Goal: Transaction & Acquisition: Book appointment/travel/reservation

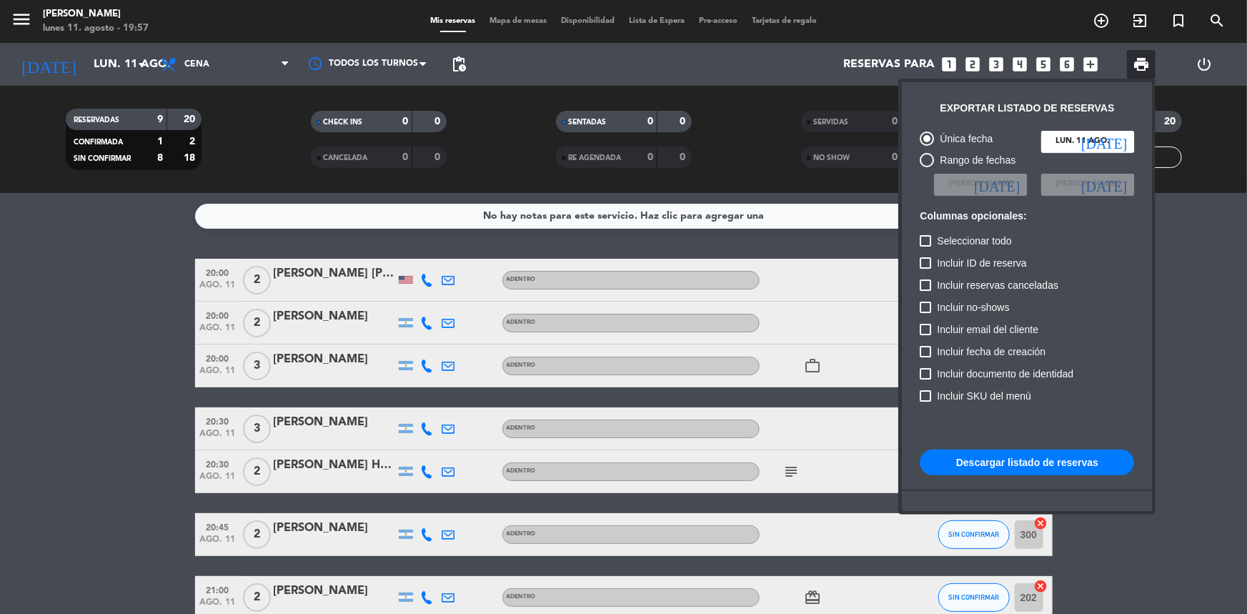
click at [1169, 343] on div at bounding box center [623, 307] width 1247 height 614
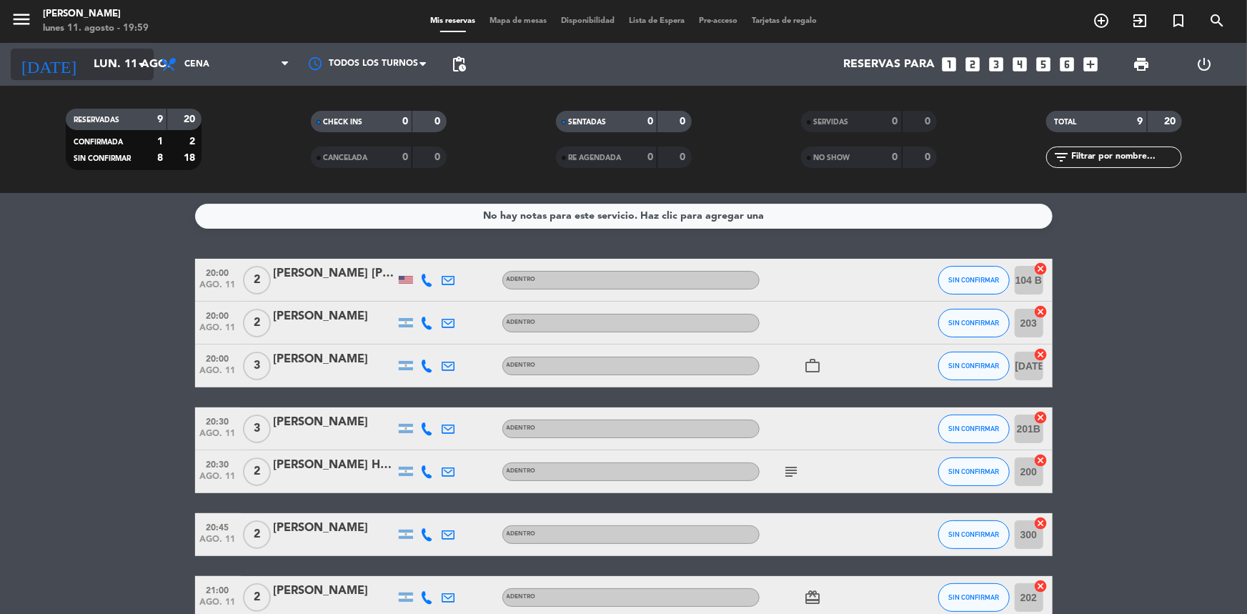
click at [109, 68] on input "lun. 11 ago." at bounding box center [161, 65] width 151 height 28
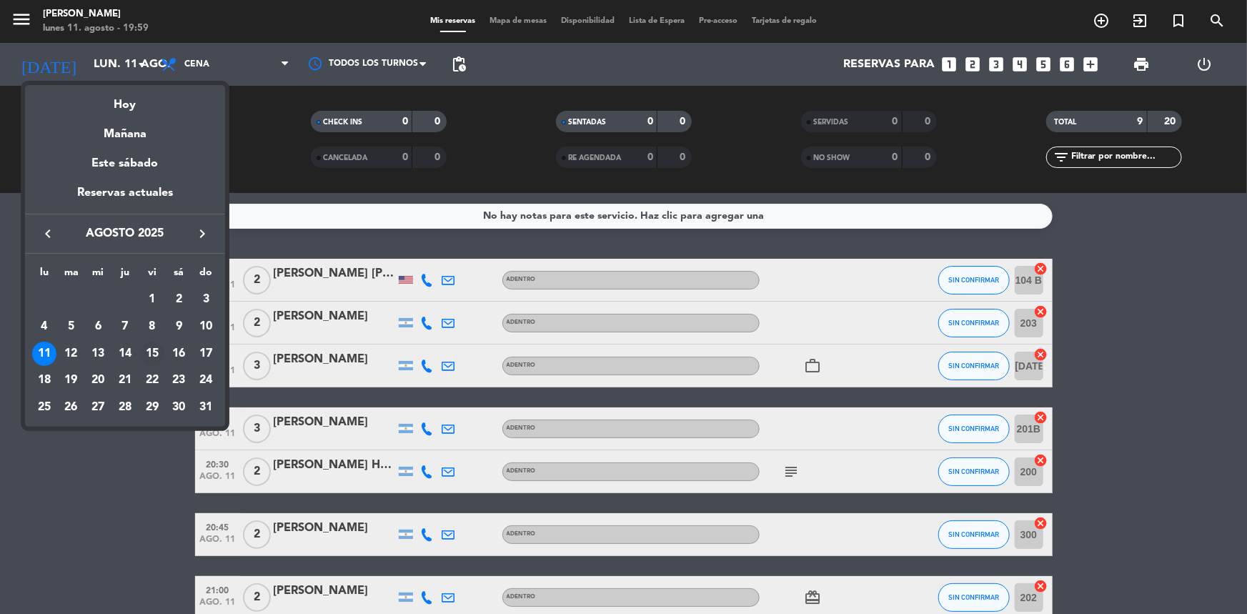
click at [154, 351] on div "15" at bounding box center [152, 353] width 24 height 24
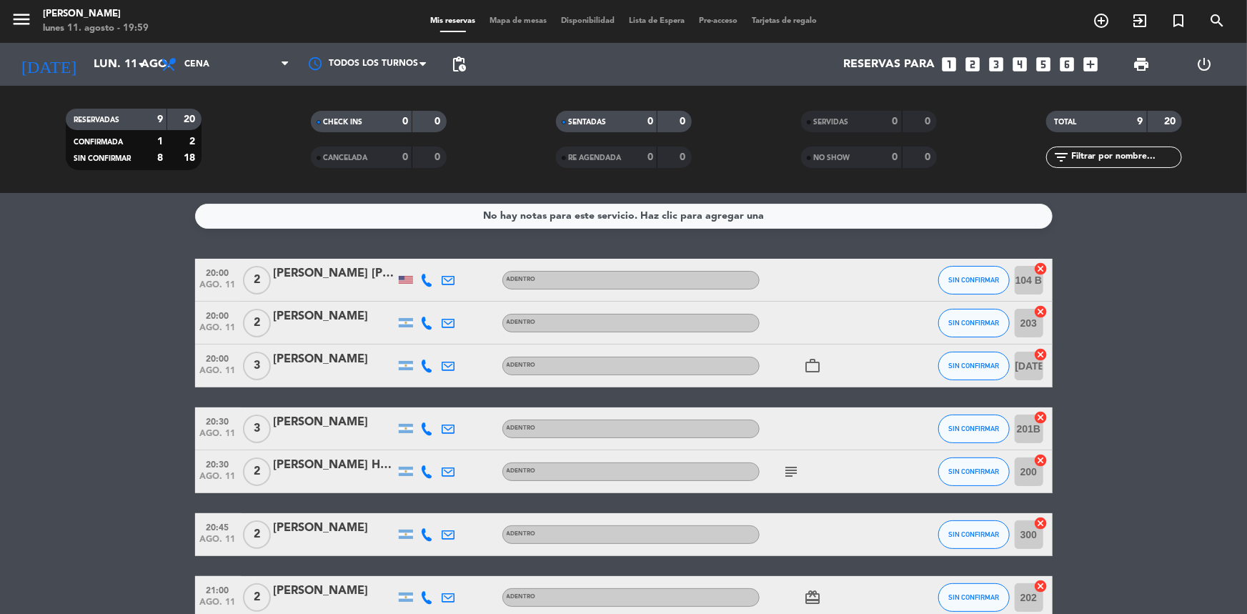
type input "vie. 15 ago."
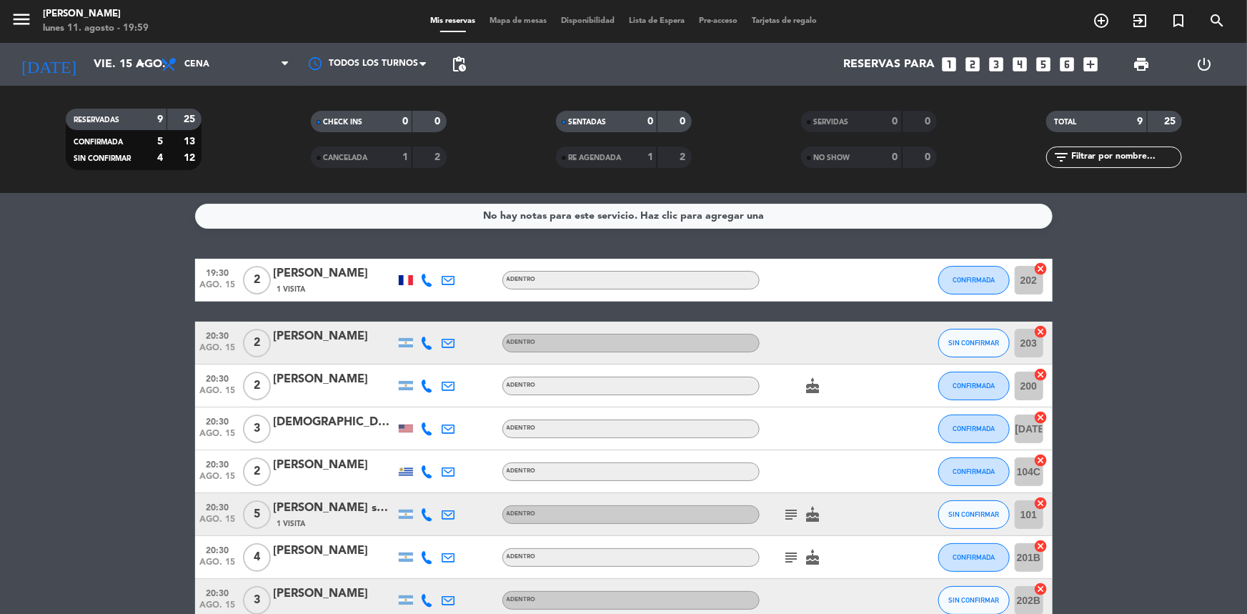
scroll to position [142, 0]
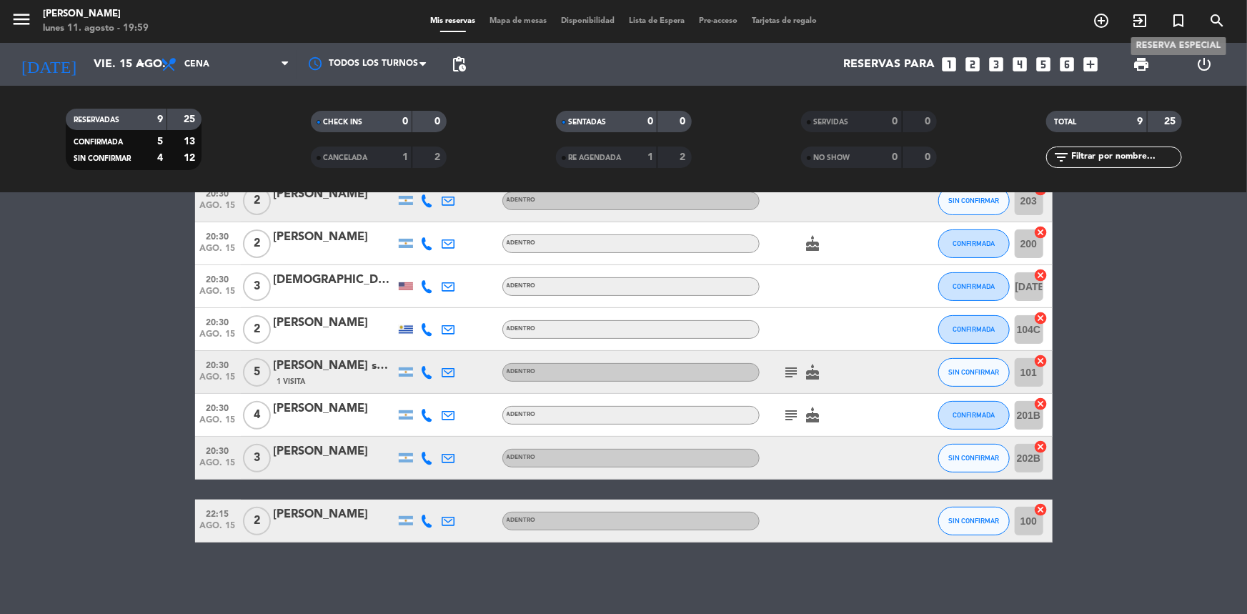
click at [1179, 21] on icon "turned_in_not" at bounding box center [1177, 20] width 17 height 17
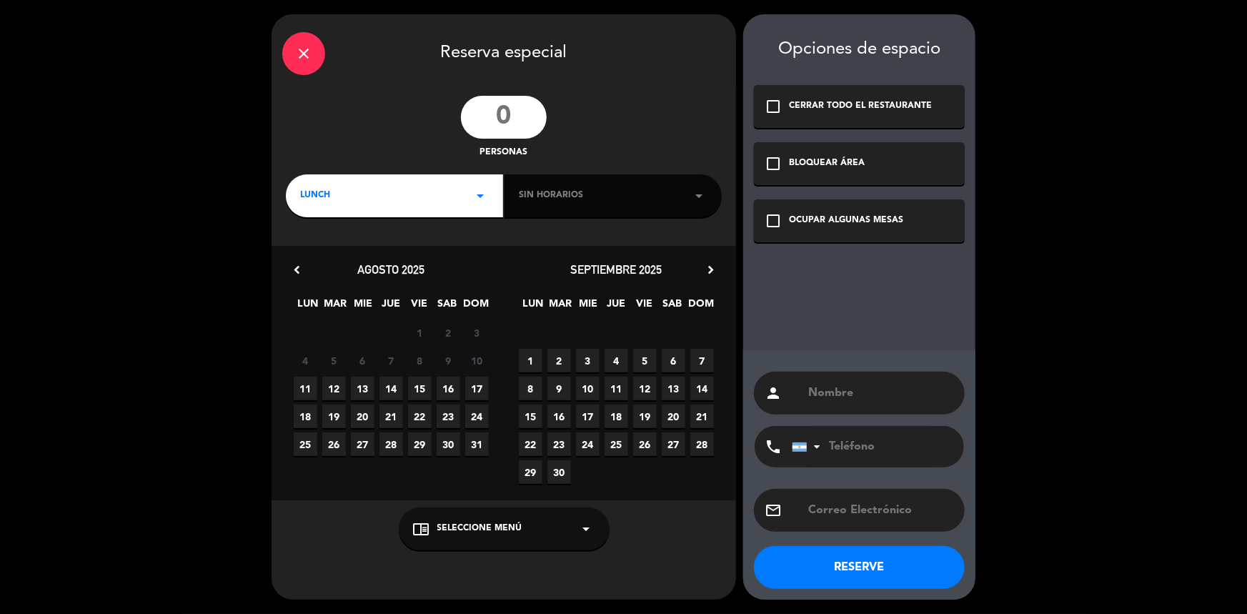
click at [503, 119] on input "number" at bounding box center [504, 117] width 86 height 43
type input "6"
click at [418, 192] on div "LUNCH arrow_drop_down" at bounding box center [394, 195] width 217 height 43
drag, startPoint x: 286, startPoint y: 252, endPoint x: 299, endPoint y: 256, distance: 13.3
click at [291, 254] on div "Almuerzo Cena" at bounding box center [394, 236] width 217 height 81
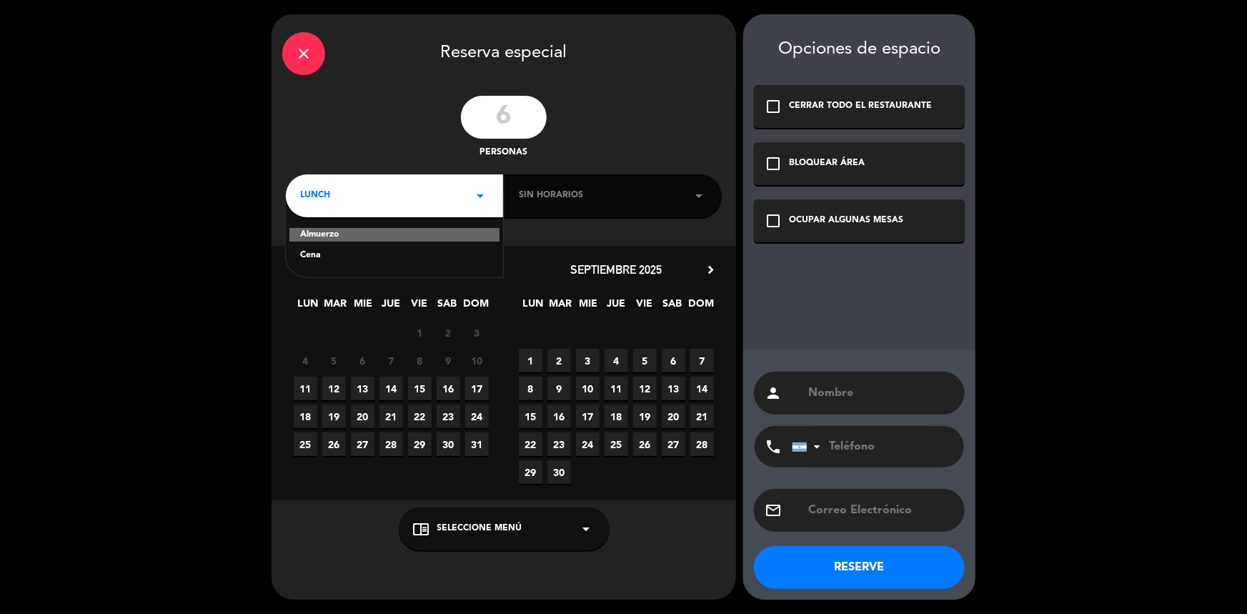
click at [301, 257] on div "Almuerzo Cena" at bounding box center [394, 236] width 217 height 81
click at [306, 257] on div "Cena" at bounding box center [394, 256] width 189 height 14
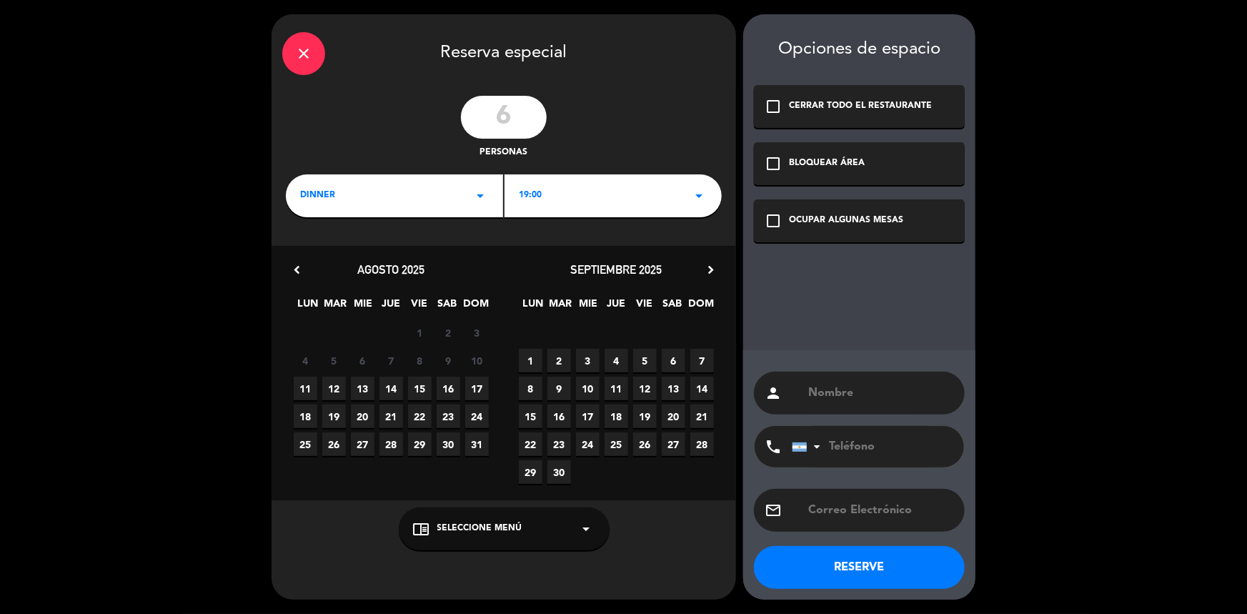
click at [631, 219] on div "close Reserva especial 6 personas dinner arrow_drop_down 19:00 arrow_drop_down …" at bounding box center [503, 306] width 464 height 585
drag, startPoint x: 596, startPoint y: 226, endPoint x: 612, endPoint y: 201, distance: 30.1
click at [602, 213] on div "close Reserva especial 6 personas dinner arrow_drop_down 19:00 arrow_drop_down …" at bounding box center [503, 306] width 464 height 585
click at [612, 201] on div "19:00 arrow_drop_down" at bounding box center [612, 195] width 217 height 43
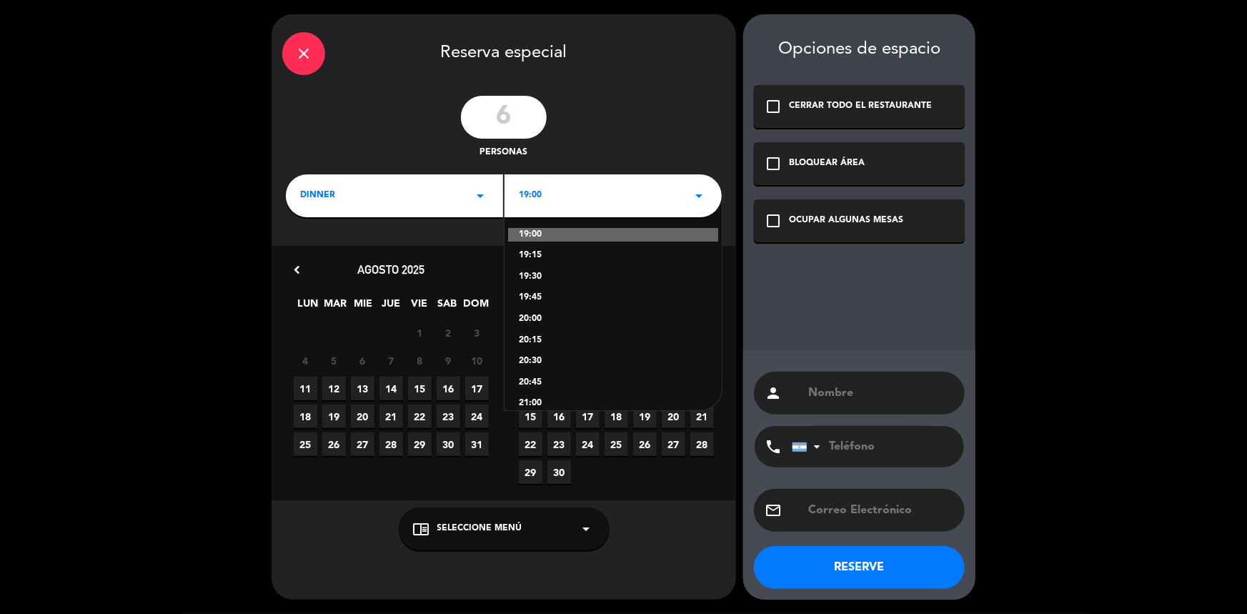
click at [529, 314] on div "20:00" at bounding box center [613, 319] width 189 height 14
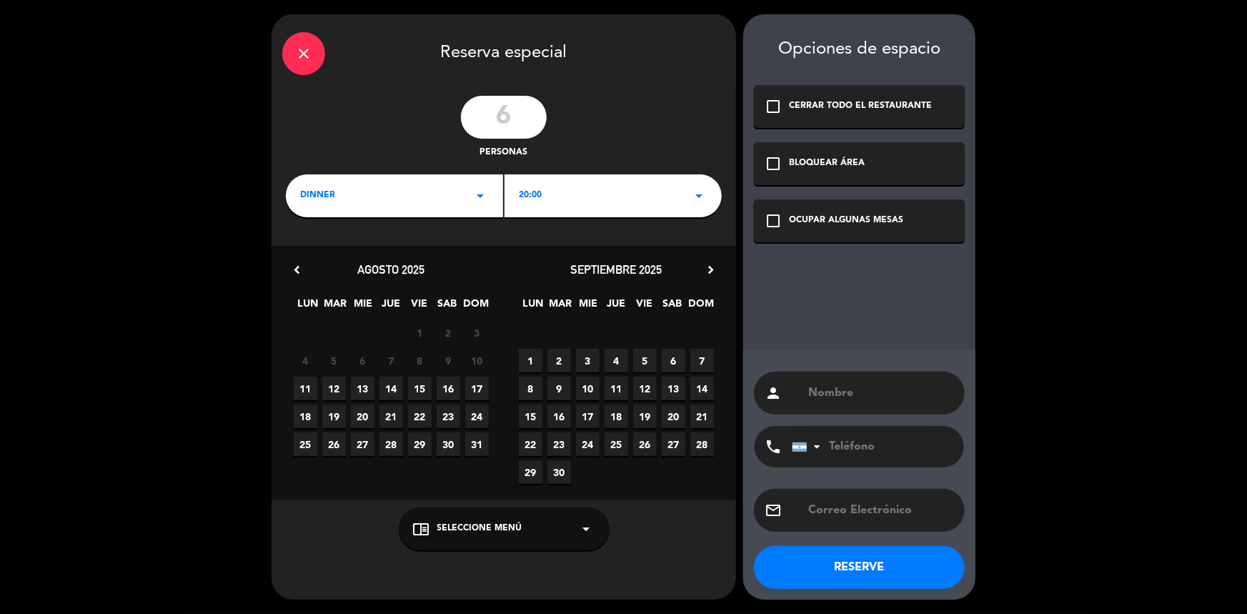
click at [504, 536] on div "chrome_reader_mode Seleccione Menú arrow_drop_down" at bounding box center [504, 528] width 211 height 43
click at [442, 469] on div "ADENTRO" at bounding box center [504, 472] width 182 height 14
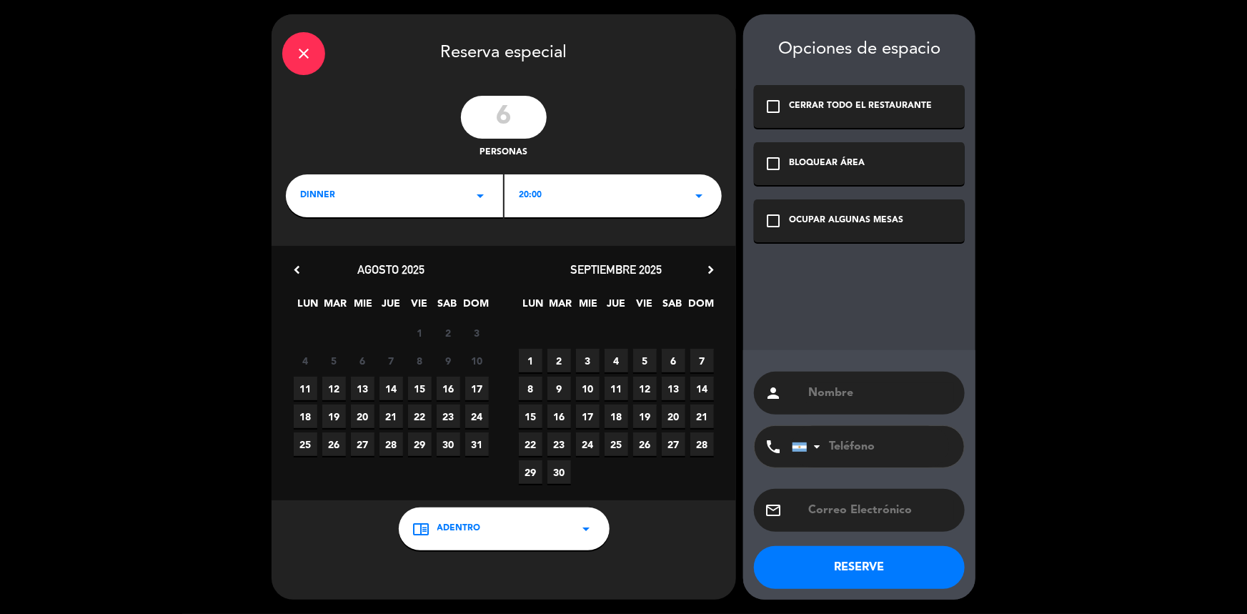
click at [858, 549] on button "RESERVE" at bounding box center [859, 567] width 211 height 43
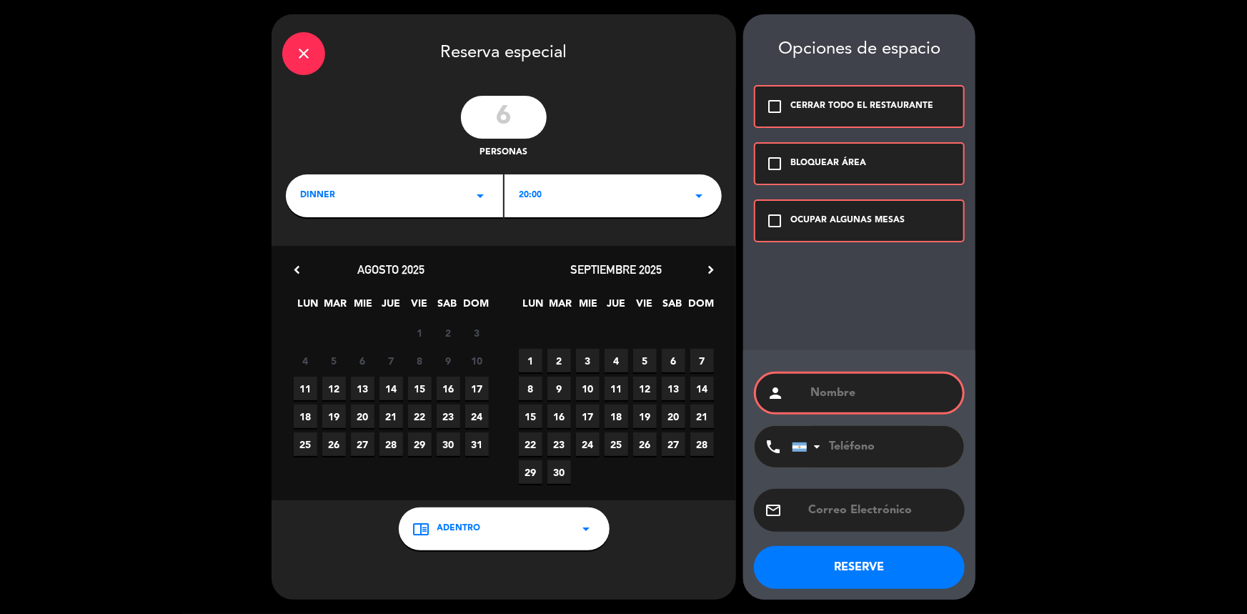
drag, startPoint x: 782, startPoint y: 220, endPoint x: 809, endPoint y: 253, distance: 42.6
click at [782, 221] on icon "check_box_outline_blank" at bounding box center [774, 220] width 17 height 17
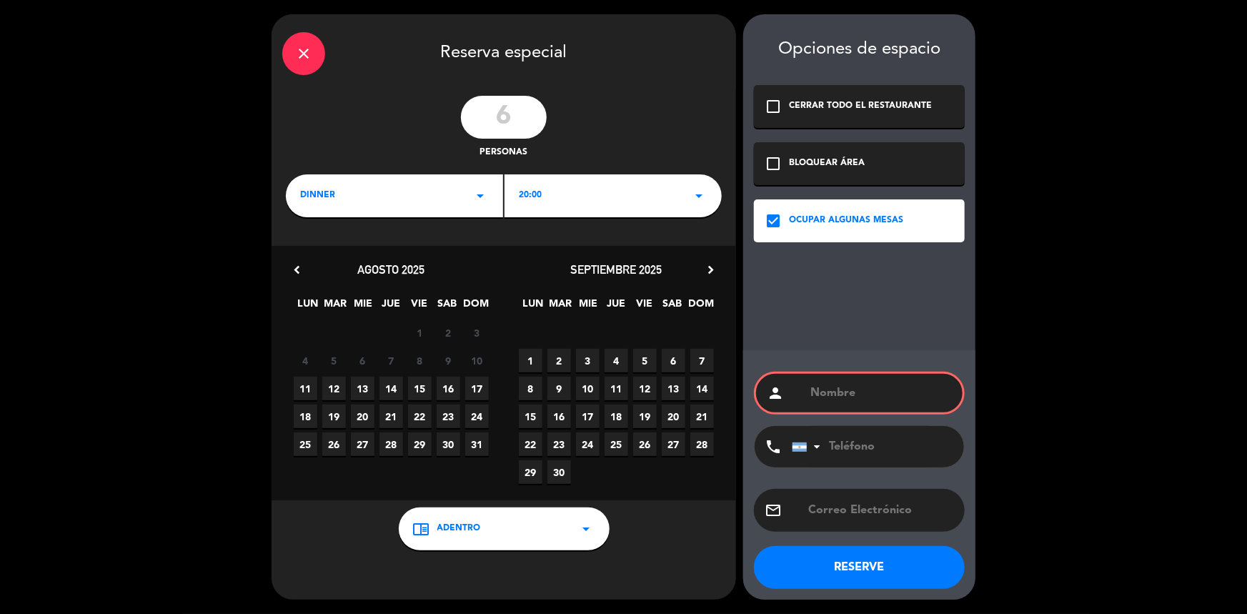
click at [857, 381] on div "person" at bounding box center [859, 392] width 211 height 43
click at [855, 386] on input "text" at bounding box center [880, 393] width 143 height 20
click at [848, 393] on input "text" at bounding box center [880, 393] width 143 height 20
type input "n"
type input "[PERSON_NAME]"
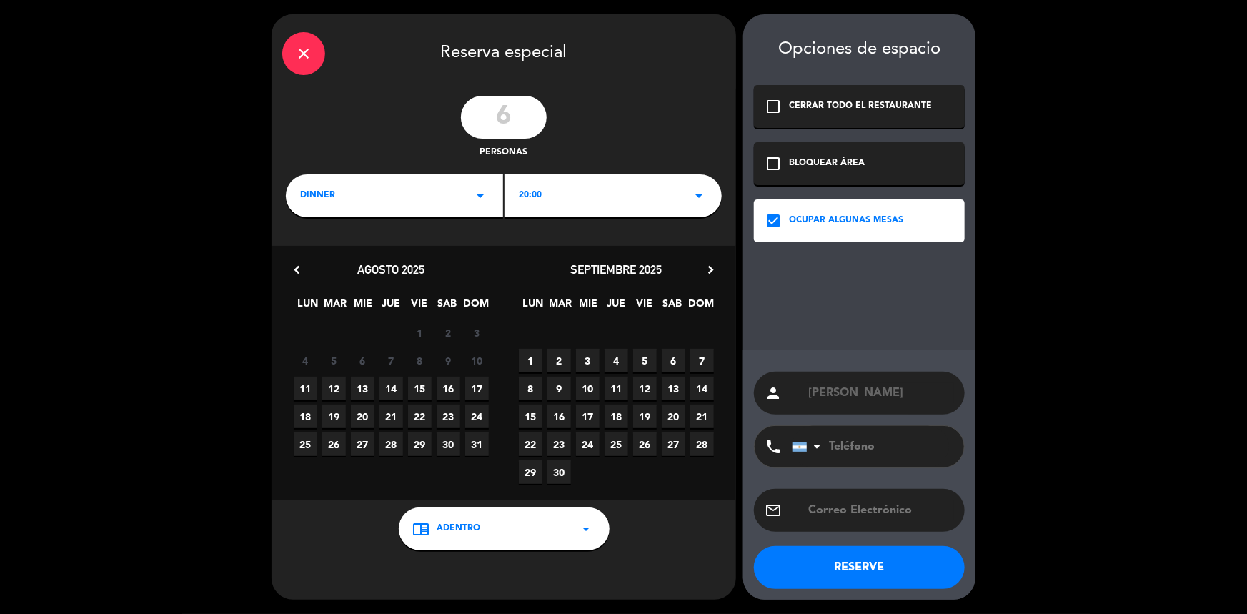
click at [870, 556] on button "RESERVE" at bounding box center [859, 567] width 211 height 43
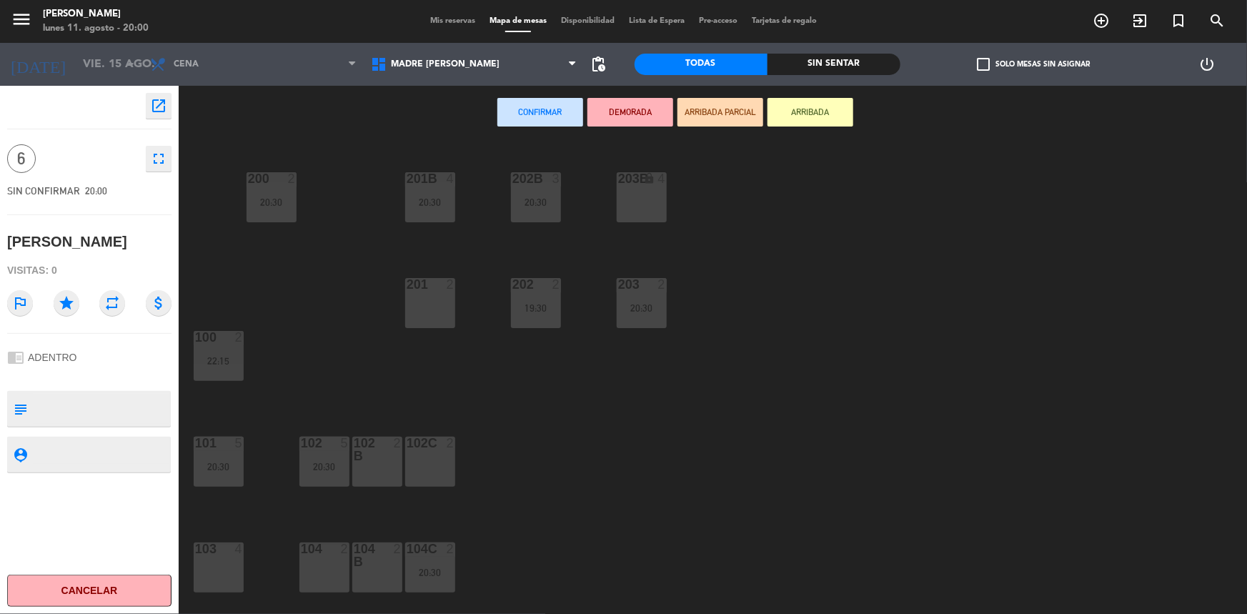
scroll to position [341, 0]
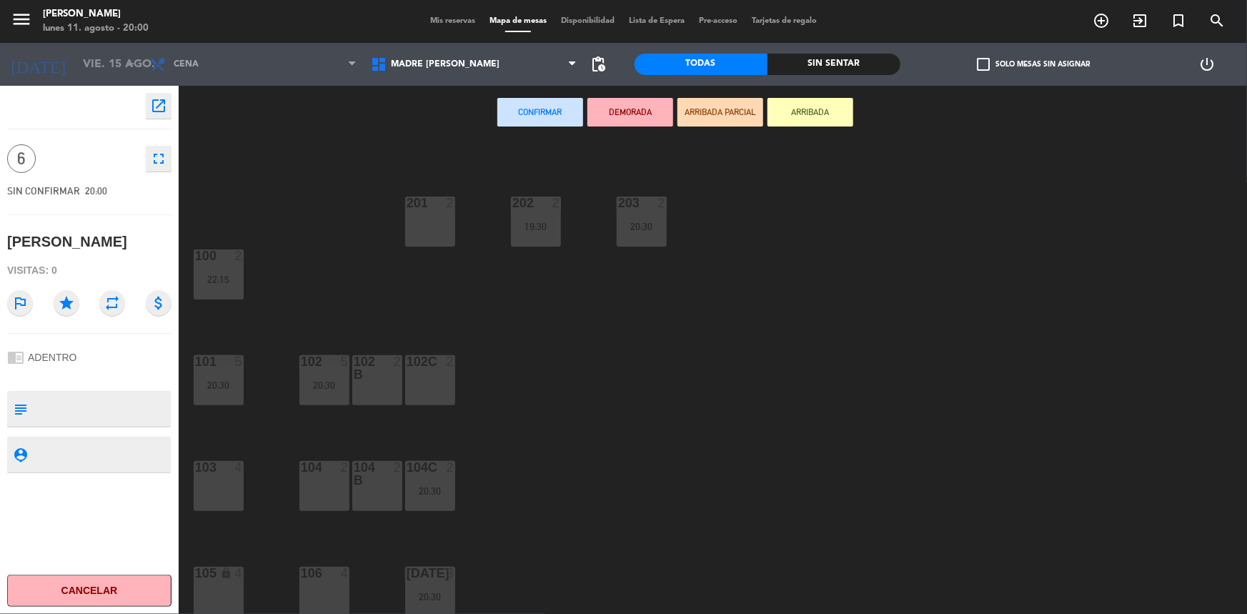
click at [374, 489] on div "104 B 2" at bounding box center [377, 486] width 50 height 50
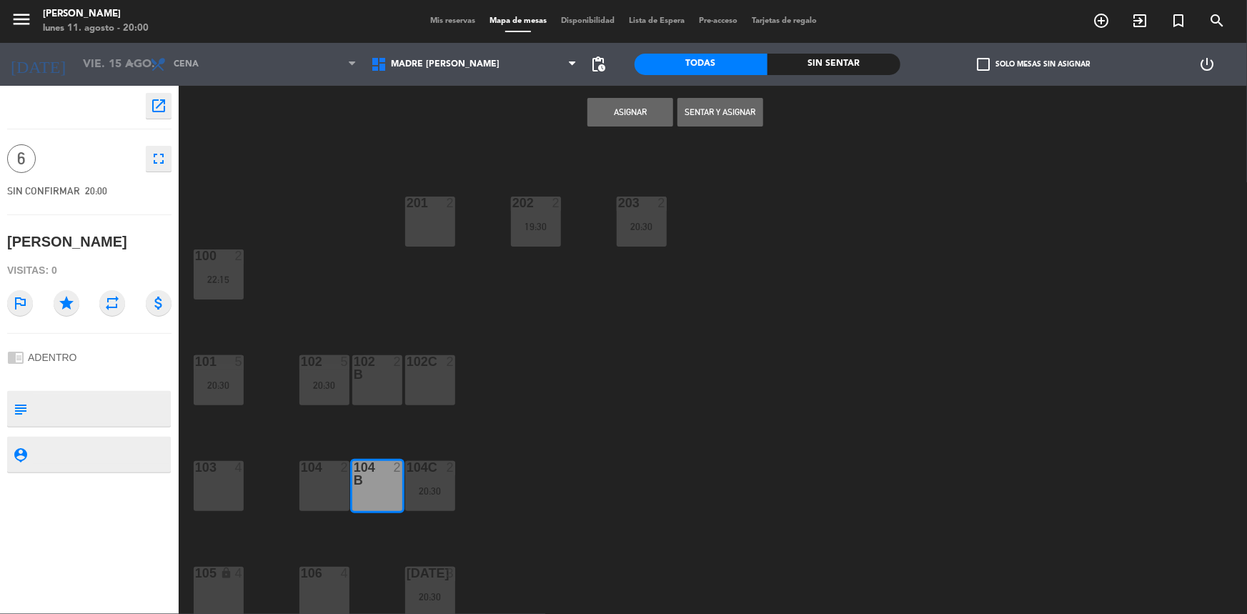
click at [324, 485] on div "104 2" at bounding box center [324, 486] width 50 height 50
click at [218, 492] on div "103 4" at bounding box center [219, 486] width 50 height 50
drag, startPoint x: 218, startPoint y: 492, endPoint x: 664, endPoint y: 26, distance: 645.2
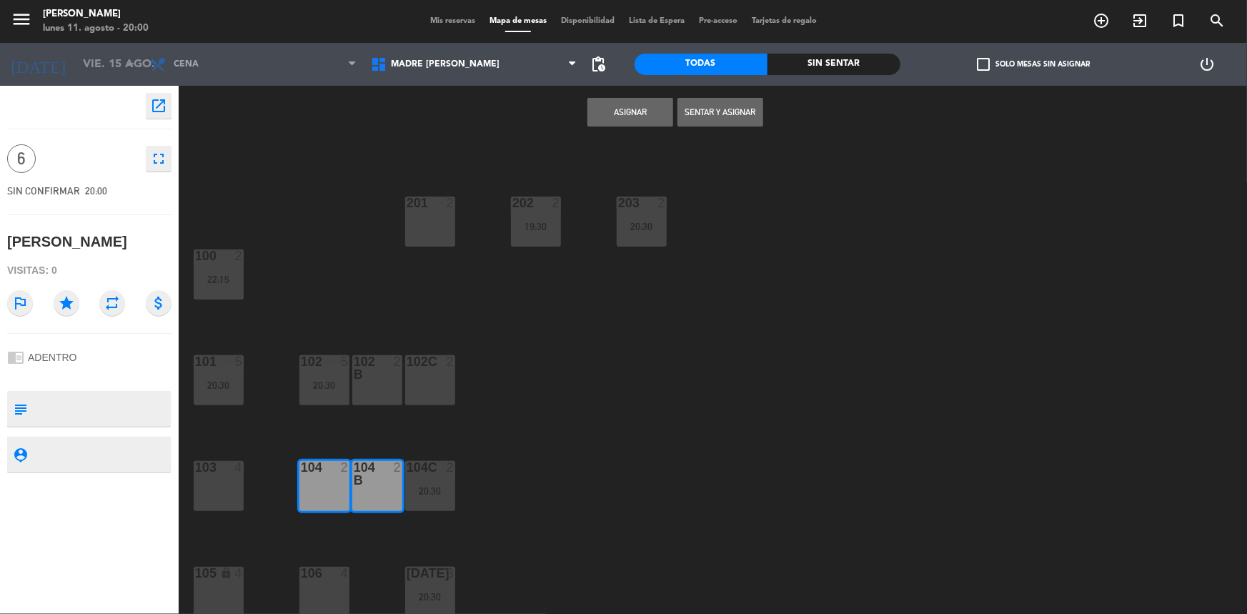
click at [222, 486] on div "103 4" at bounding box center [219, 486] width 50 height 50
click at [642, 135] on div "Asignar Sentar y Asignar" at bounding box center [675, 113] width 993 height 54
click at [644, 114] on button "Asignar" at bounding box center [630, 112] width 86 height 29
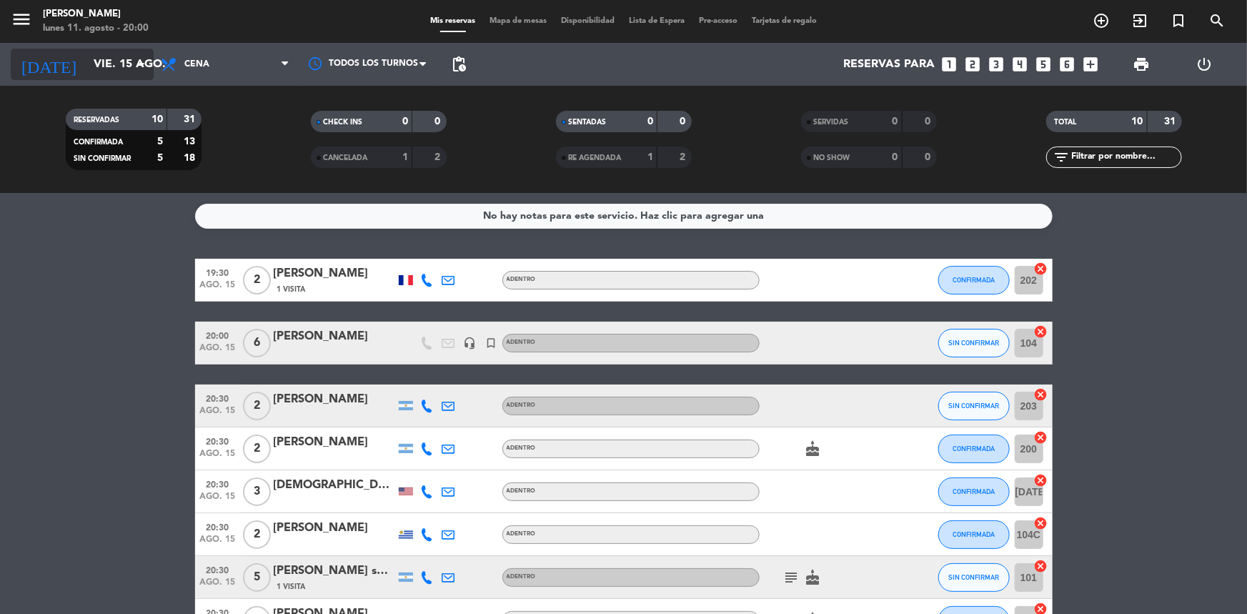
click at [94, 64] on input "vie. 15 ago." at bounding box center [161, 65] width 151 height 28
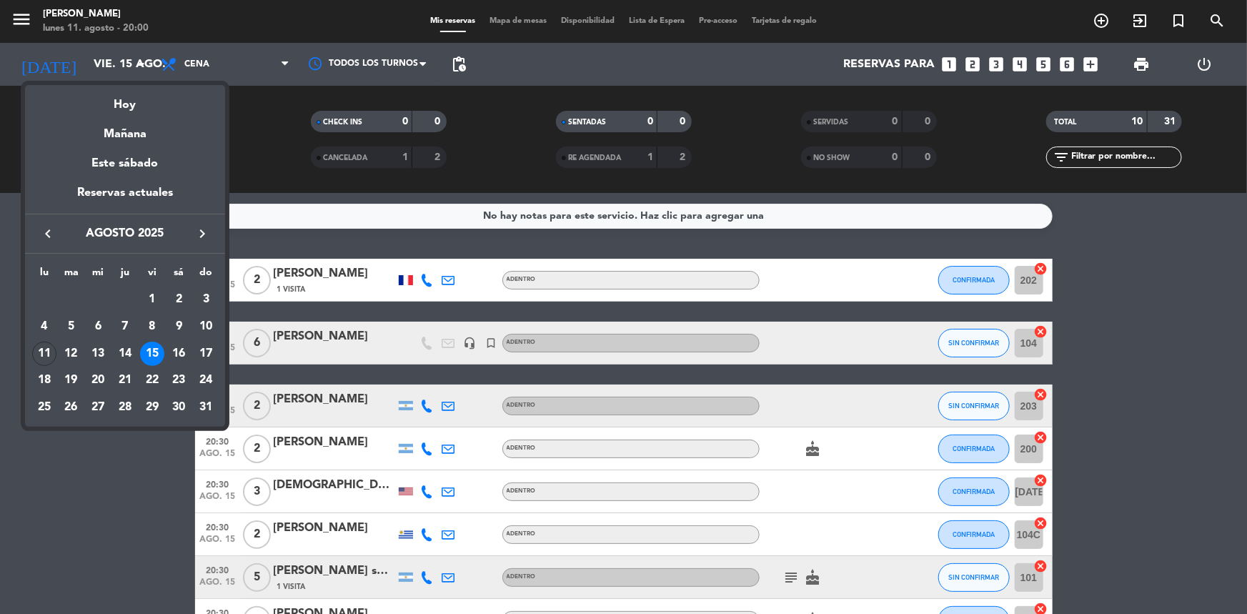
click at [206, 349] on div "17" at bounding box center [206, 353] width 24 height 24
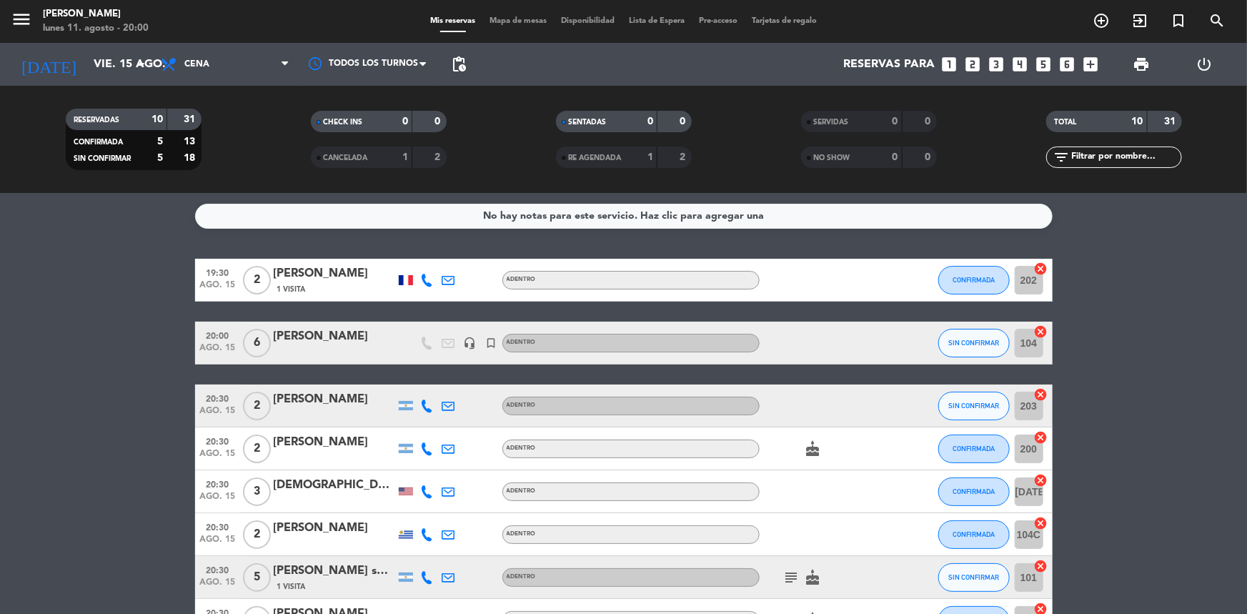
type input "dom. 17 ago."
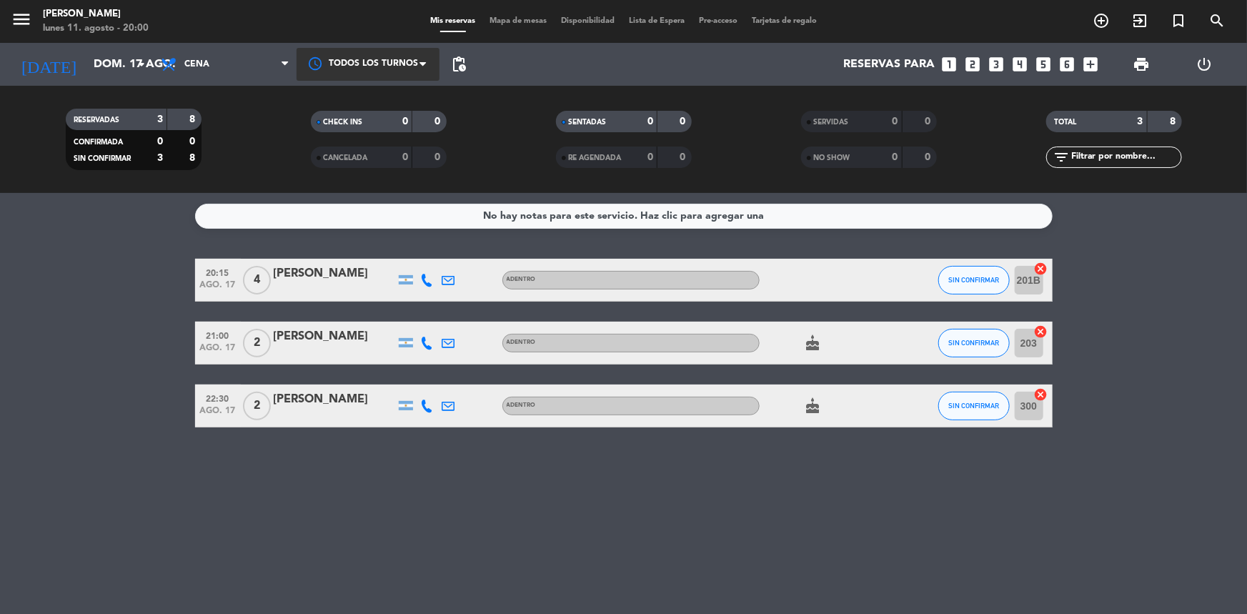
click at [366, 66] on div at bounding box center [367, 64] width 143 height 32
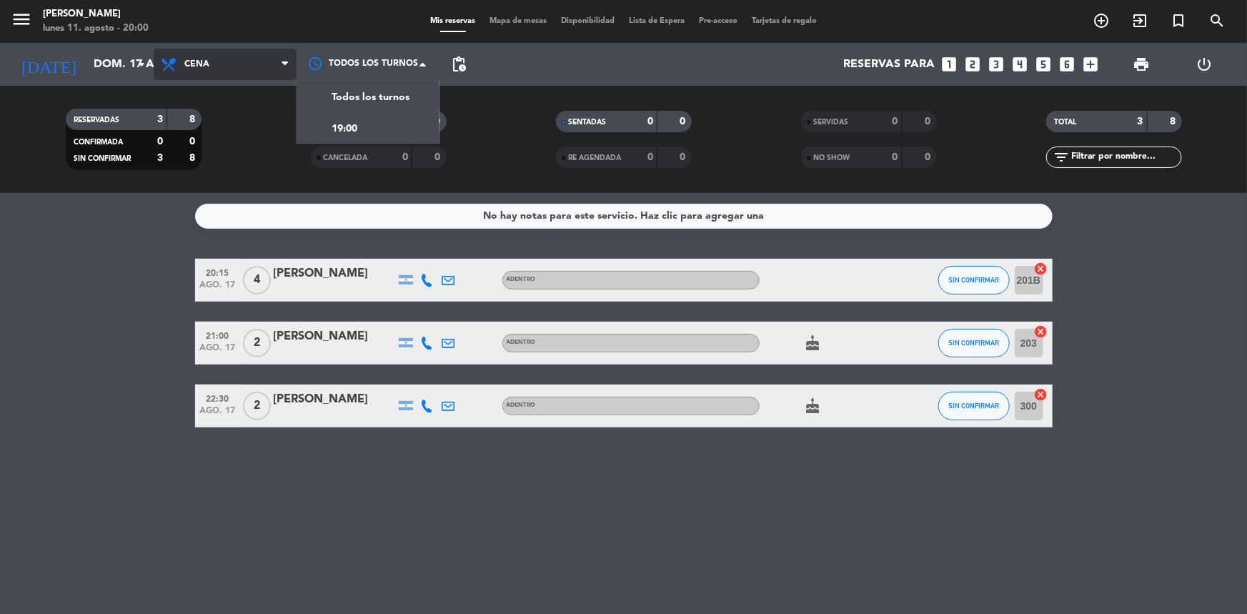
click at [188, 54] on span "Cena" at bounding box center [225, 64] width 143 height 31
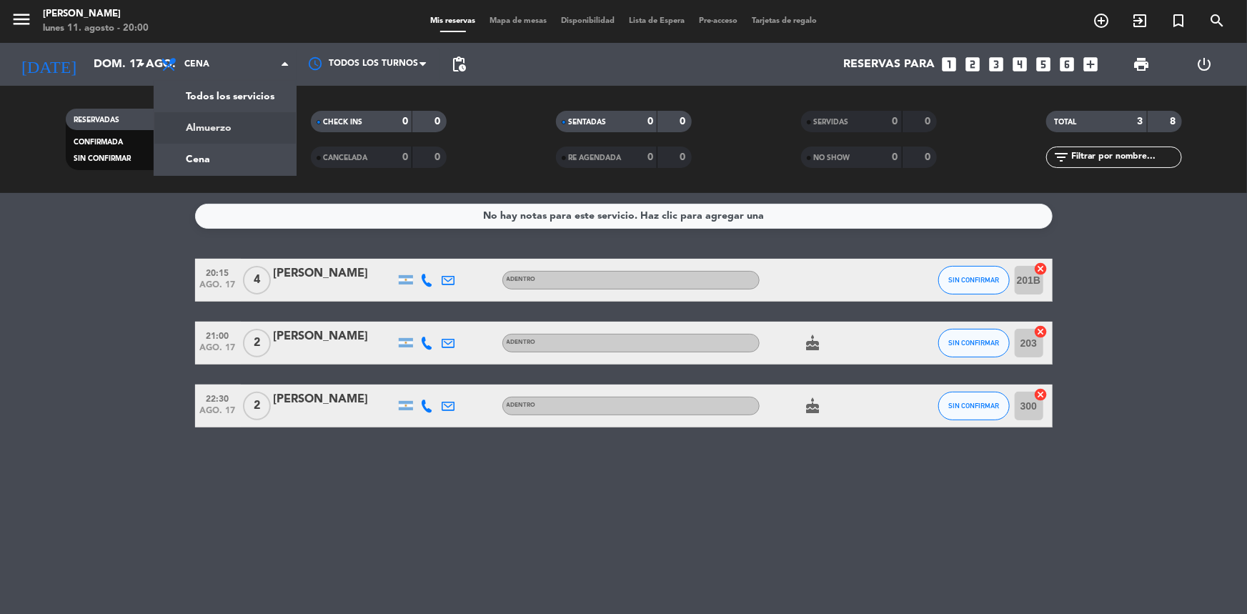
click at [234, 117] on div "menu Madre [PERSON_NAME] lunes 11. agosto - 20:00 Mis reservas Mapa de mesas Di…" at bounding box center [623, 96] width 1247 height 193
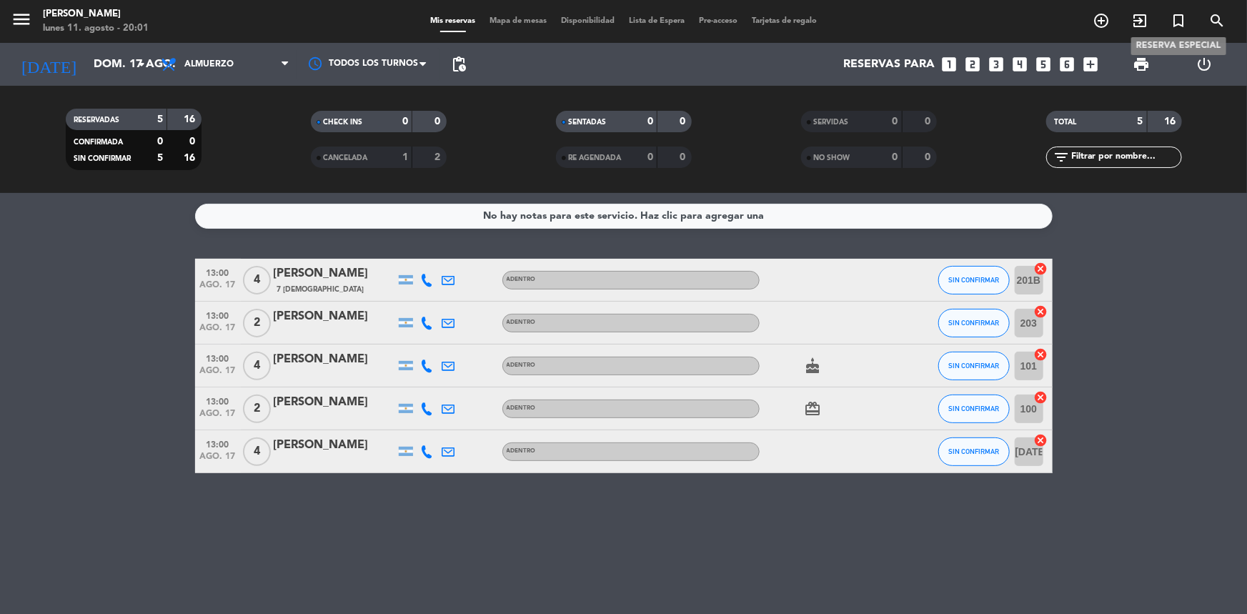
click at [1172, 21] on icon "turned_in_not" at bounding box center [1177, 20] width 17 height 17
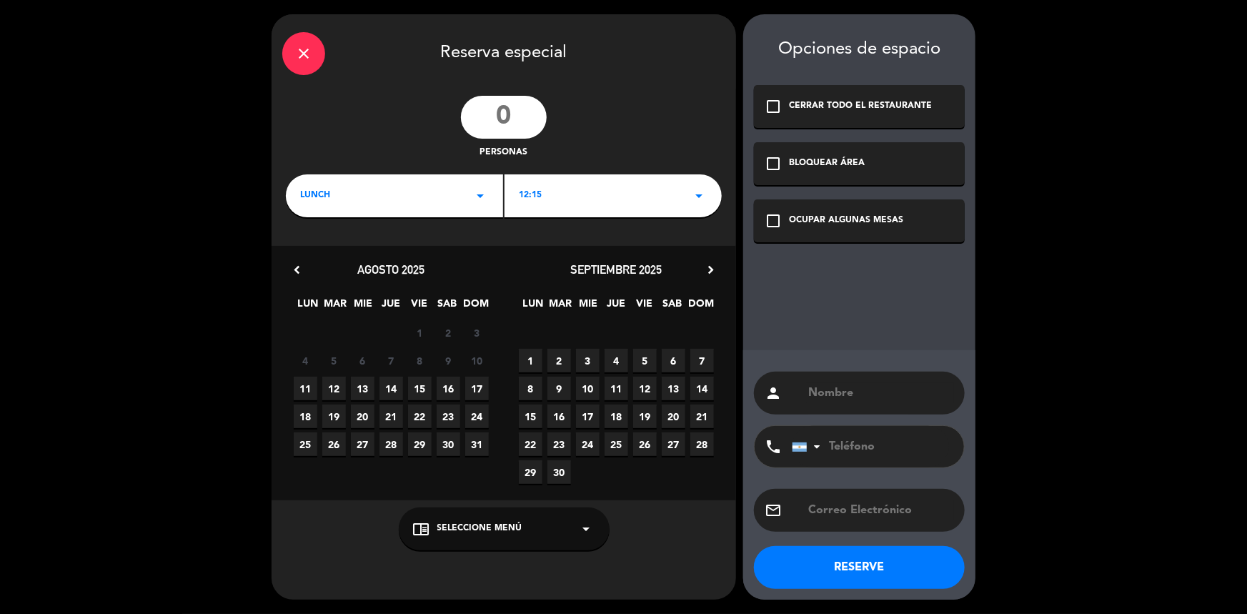
click at [505, 126] on input "number" at bounding box center [504, 117] width 86 height 43
type input "9"
click at [679, 184] on div "12:15 arrow_drop_down" at bounding box center [612, 195] width 217 height 43
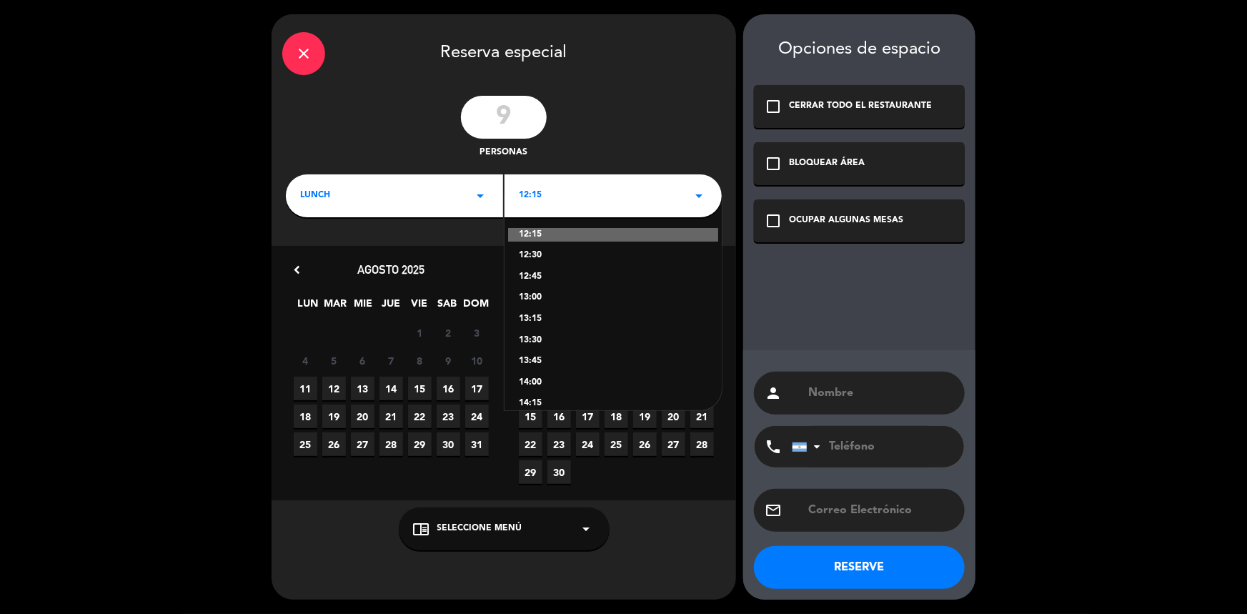
click at [522, 341] on div "13:30" at bounding box center [613, 341] width 189 height 14
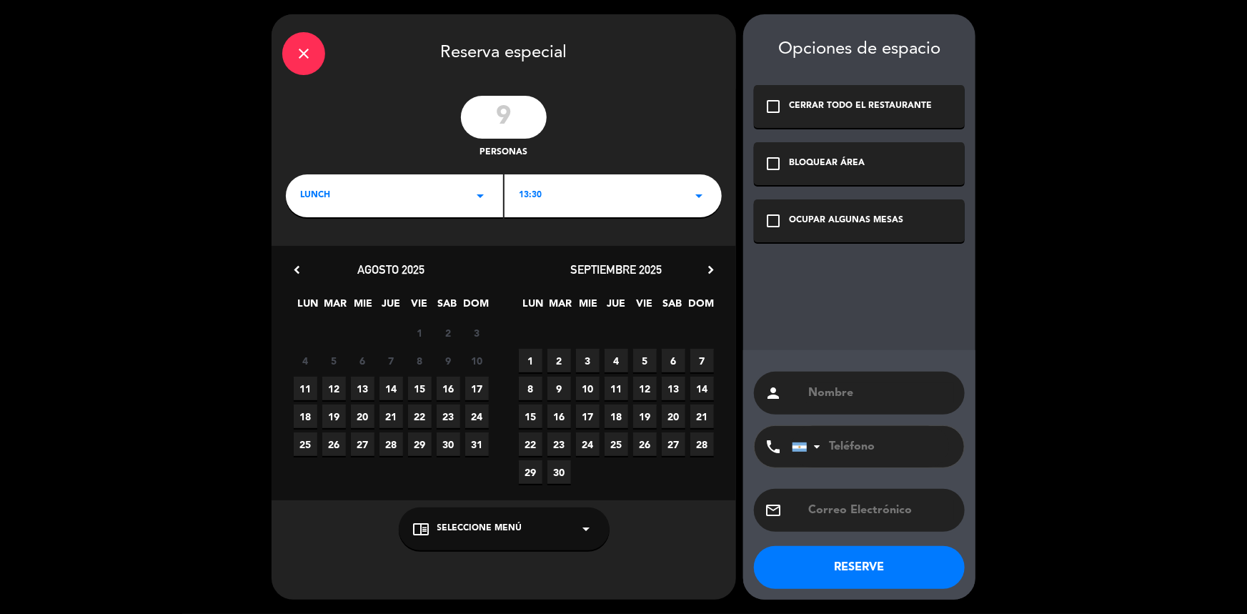
click at [476, 384] on span "17" at bounding box center [477, 388] width 24 height 24
drag, startPoint x: 771, startPoint y: 223, endPoint x: 823, endPoint y: 308, distance: 99.7
click at [772, 227] on icon "check_box_outline_blank" at bounding box center [772, 220] width 17 height 17
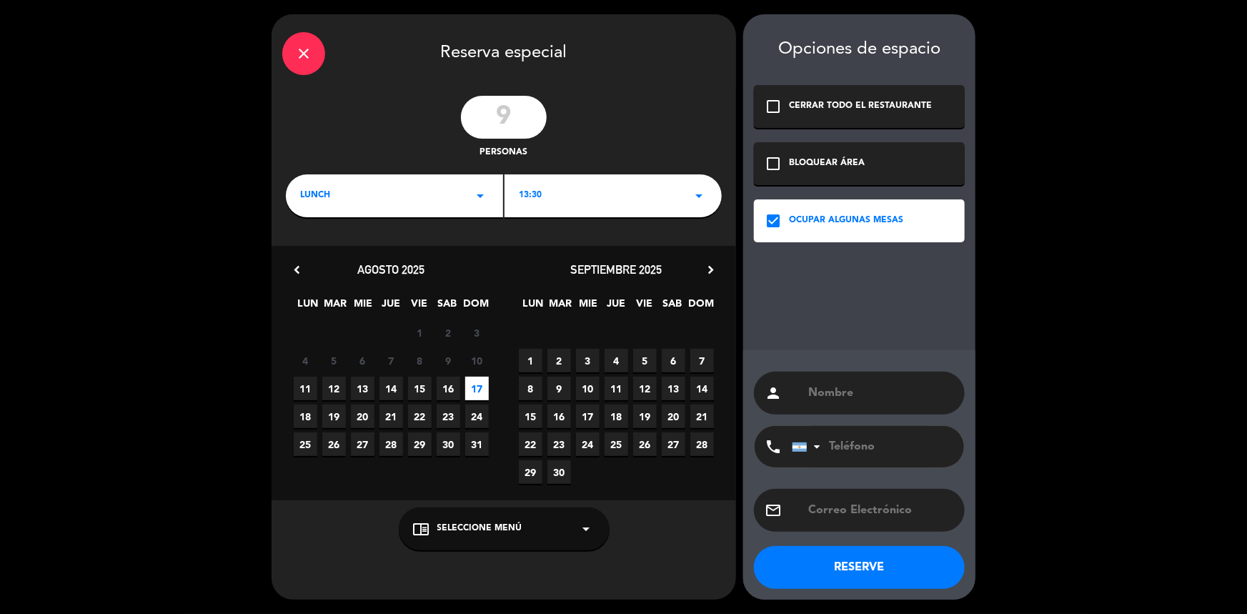
drag, startPoint x: 824, startPoint y: 395, endPoint x: 900, endPoint y: 376, distance: 78.1
click at [824, 394] on input "text" at bounding box center [880, 393] width 147 height 20
type input "[PERSON_NAME] [PERSON_NAME]"
click at [544, 525] on div "chrome_reader_mode Seleccione Menú arrow_drop_down" at bounding box center [504, 528] width 211 height 43
click at [442, 470] on div "ADENTRO" at bounding box center [504, 472] width 182 height 14
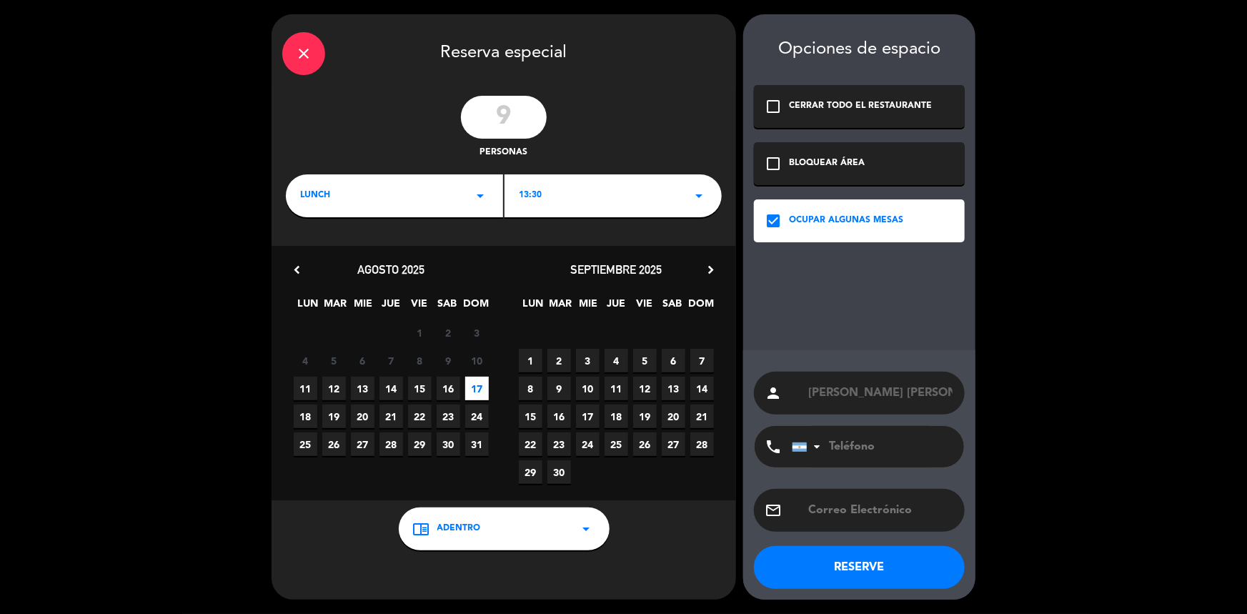
click at [897, 582] on button "RESERVE" at bounding box center [859, 567] width 211 height 43
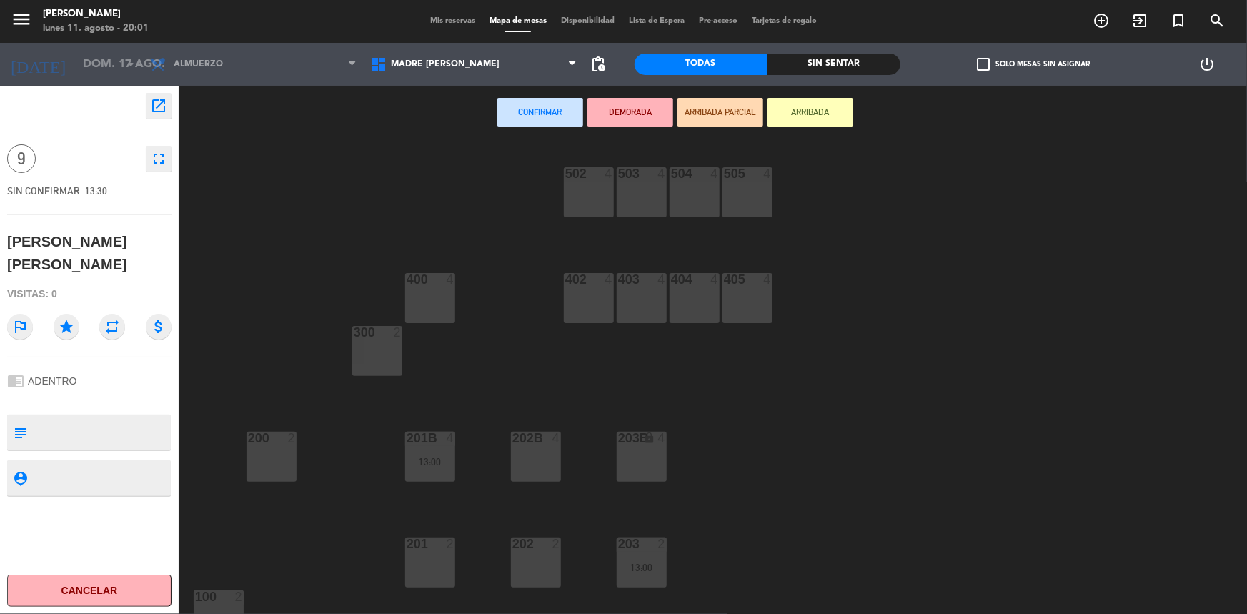
scroll to position [341, 0]
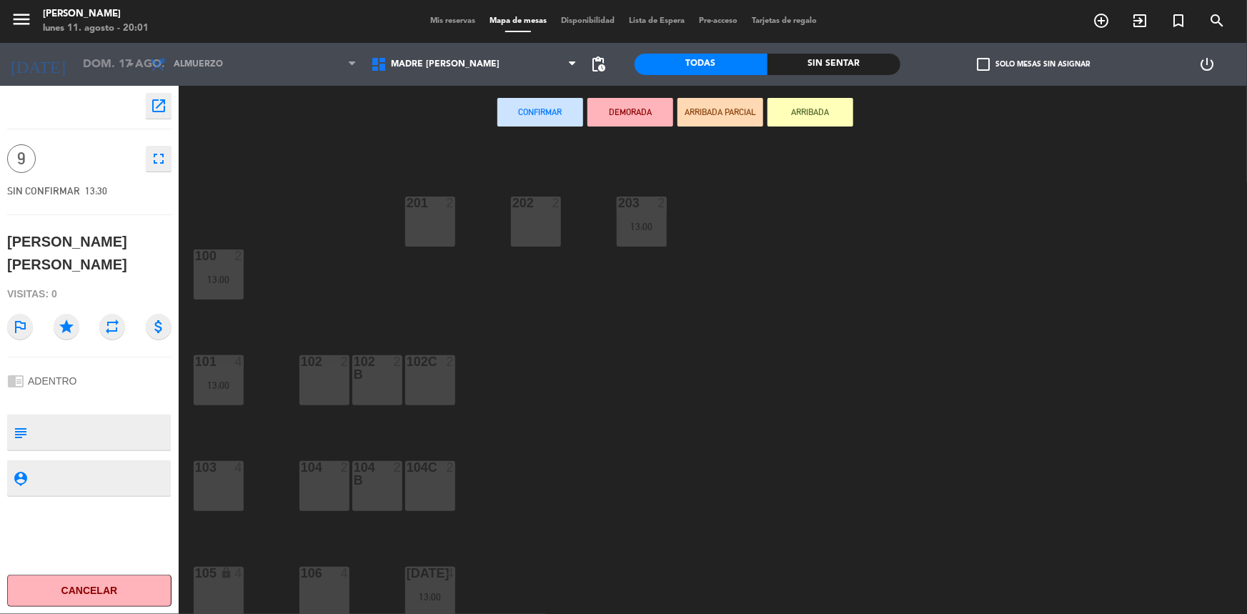
drag, startPoint x: 419, startPoint y: 483, endPoint x: 389, endPoint y: 481, distance: 30.1
click at [416, 483] on div "104C 2" at bounding box center [430, 486] width 50 height 50
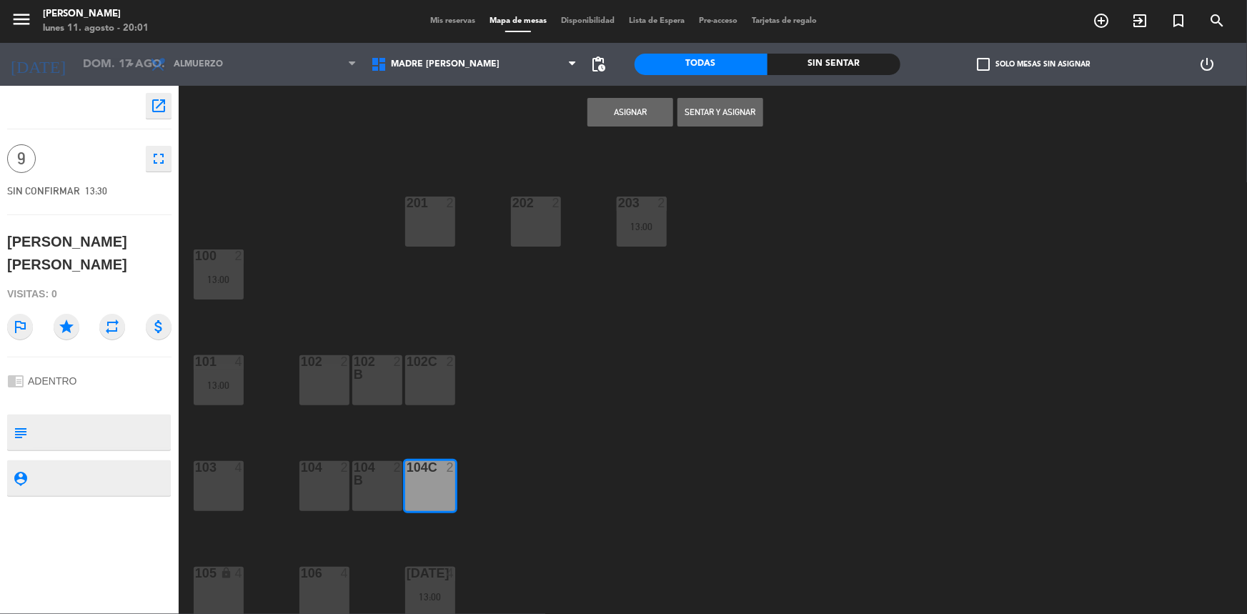
click at [372, 483] on div at bounding box center [377, 474] width 24 height 26
click at [336, 483] on div "104 2" at bounding box center [324, 486] width 50 height 50
click at [337, 483] on div "104 2" at bounding box center [324, 486] width 50 height 50
click at [629, 124] on button "Asignar" at bounding box center [630, 112] width 86 height 29
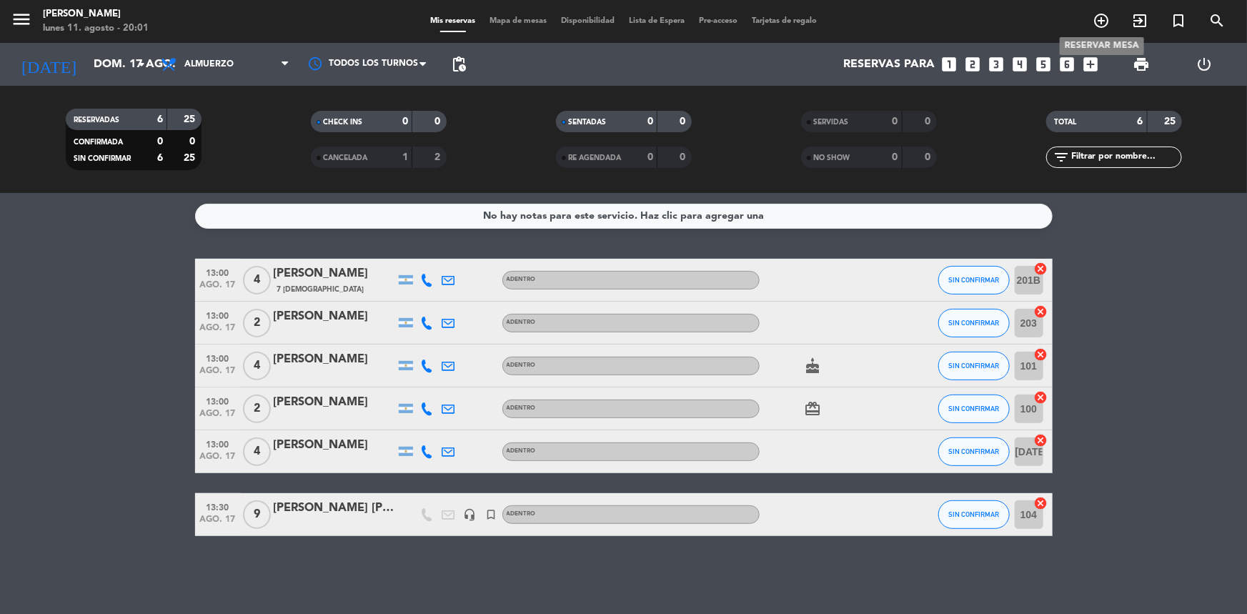
click at [1107, 16] on icon "add_circle_outline" at bounding box center [1100, 20] width 17 height 17
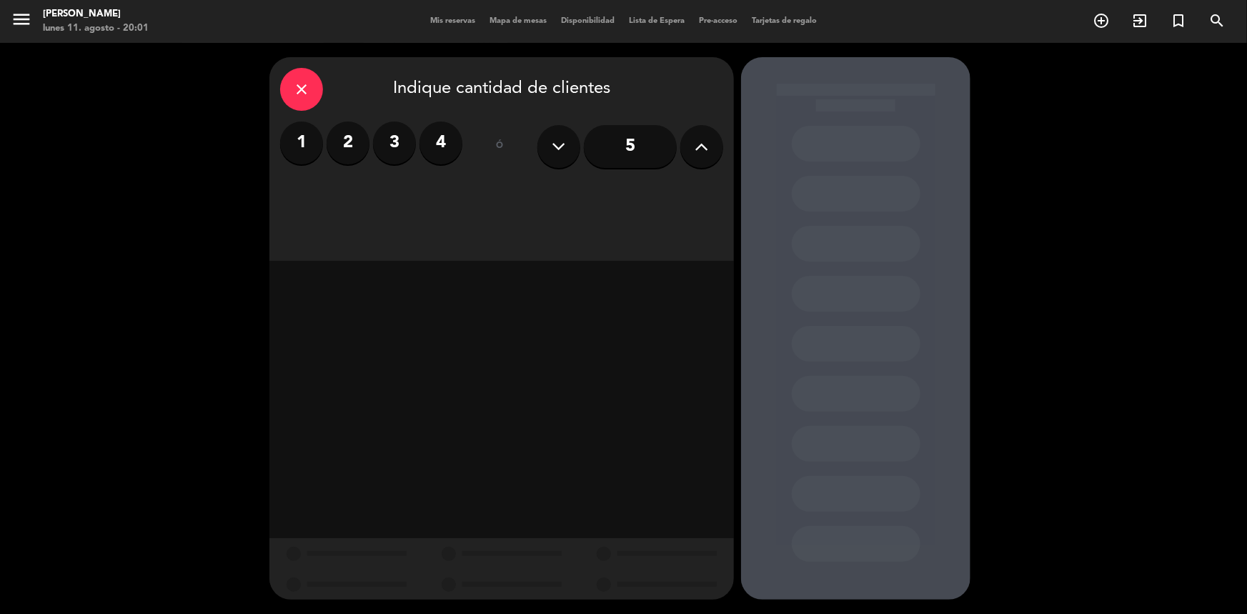
drag, startPoint x: 574, startPoint y: 137, endPoint x: 635, endPoint y: 158, distance: 64.2
click at [575, 139] on button at bounding box center [558, 146] width 43 height 43
click at [638, 156] on input "5" at bounding box center [630, 146] width 93 height 43
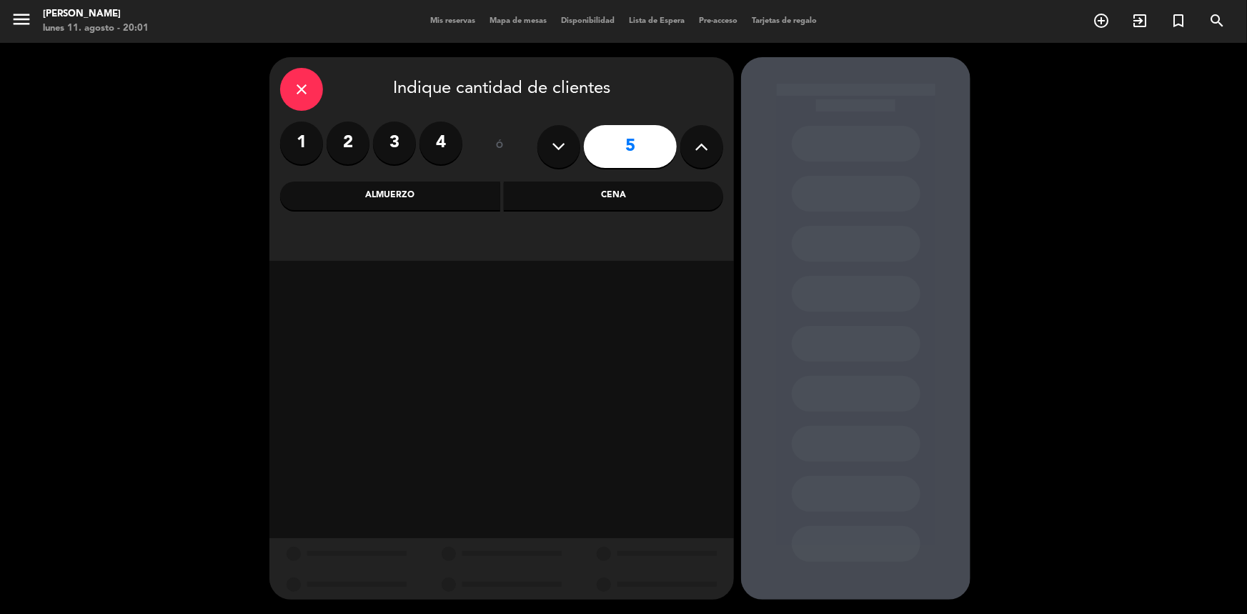
click at [465, 208] on div "Almuerzo" at bounding box center [390, 195] width 220 height 29
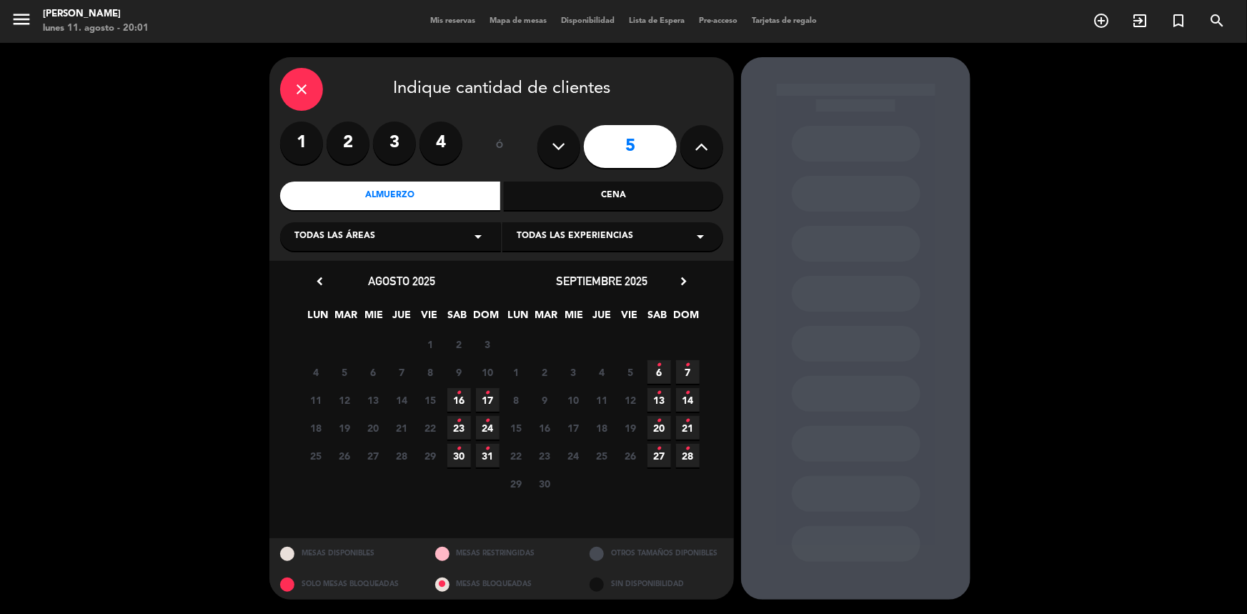
click at [486, 402] on icon "•" at bounding box center [487, 392] width 5 height 23
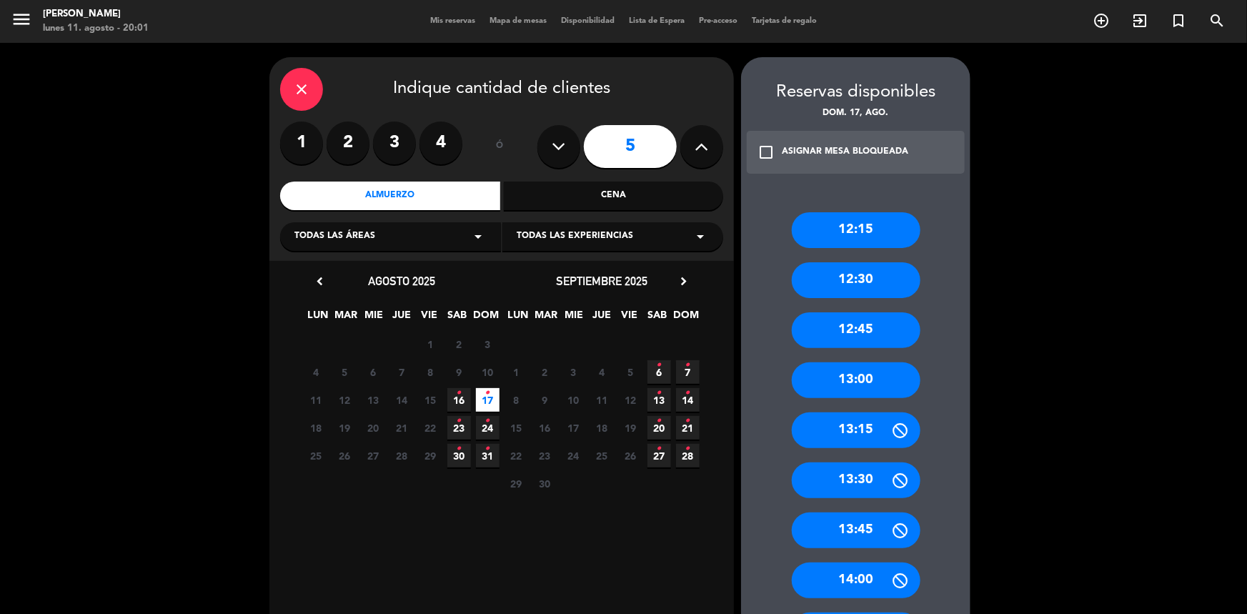
click at [877, 486] on div "13:30" at bounding box center [856, 480] width 129 height 36
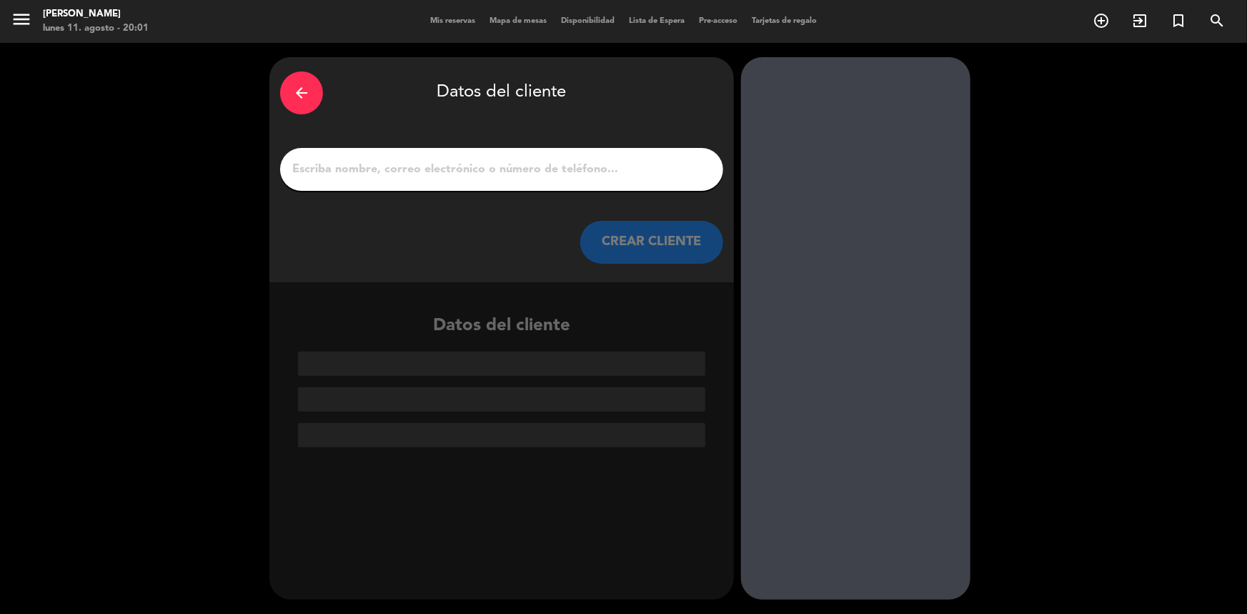
click at [492, 173] on input "1" at bounding box center [501, 169] width 421 height 20
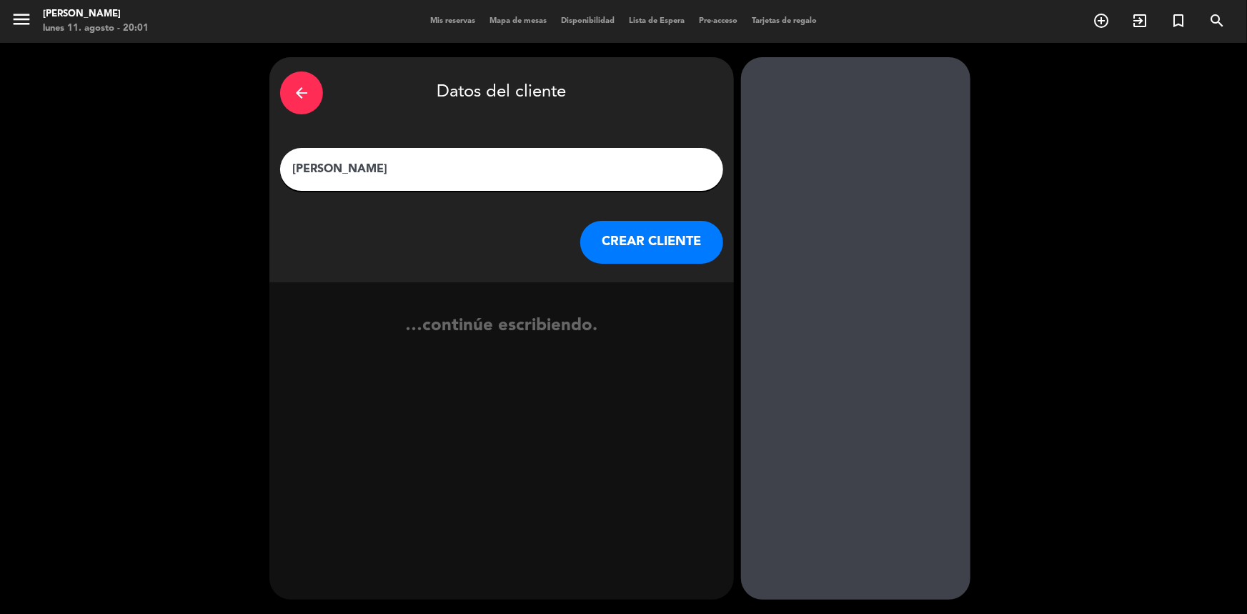
type input "[PERSON_NAME]"
click at [634, 238] on button "CREAR CLIENTE" at bounding box center [651, 242] width 143 height 43
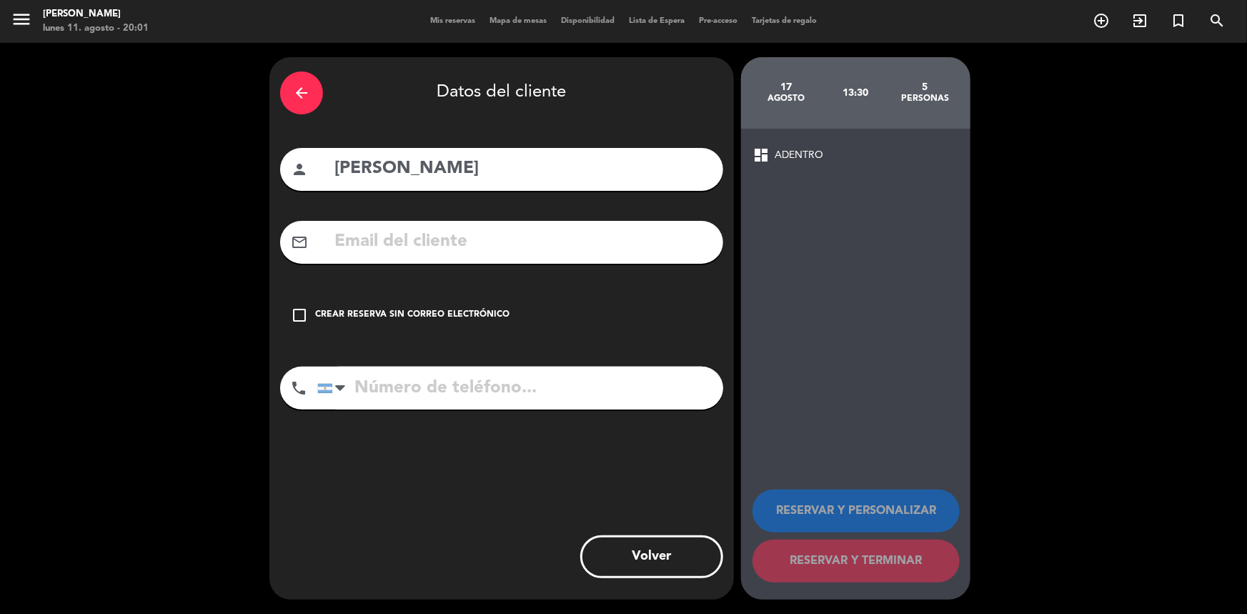
drag, startPoint x: 295, startPoint y: 314, endPoint x: 313, endPoint y: 343, distance: 33.7
click at [295, 314] on icon "check_box_outline_blank" at bounding box center [299, 314] width 17 height 17
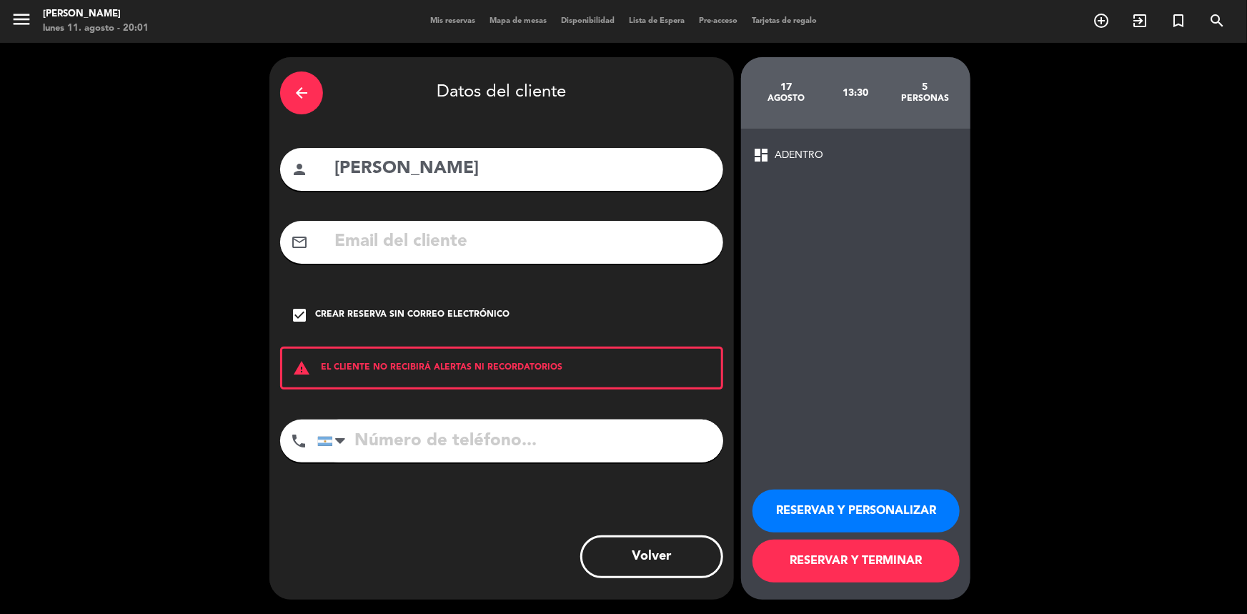
click at [863, 514] on button "RESERVAR Y PERSONALIZAR" at bounding box center [855, 510] width 207 height 43
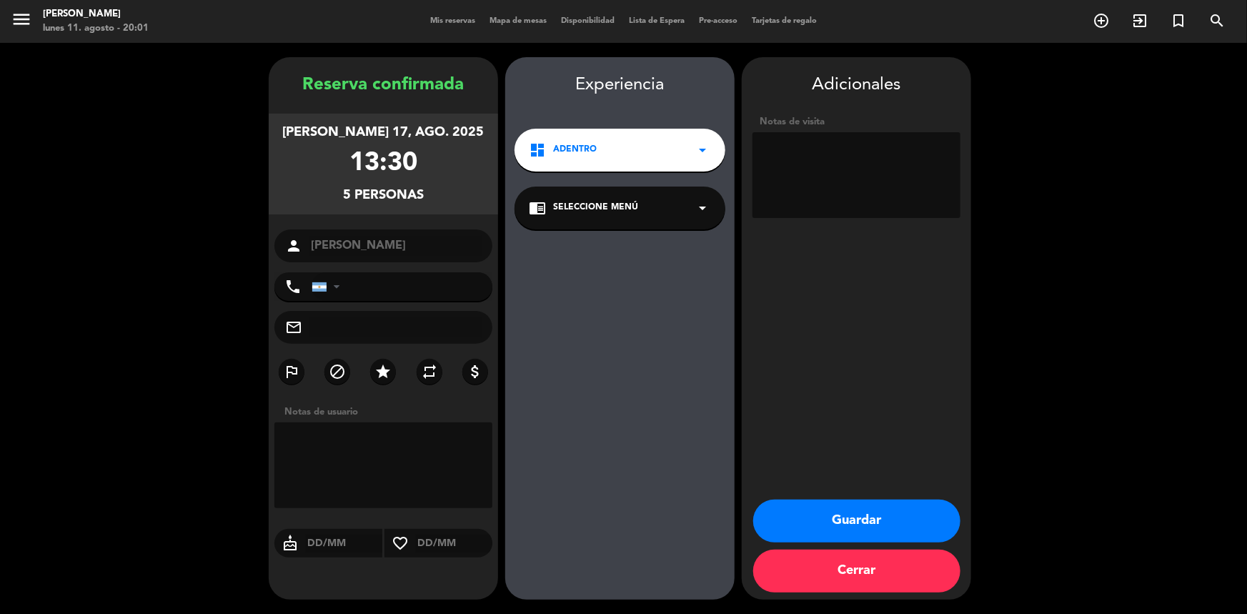
drag, startPoint x: 637, startPoint y: 198, endPoint x: 636, endPoint y: 214, distance: 16.5
click at [637, 198] on div "chrome_reader_mode Seleccione Menú arrow_drop_down" at bounding box center [619, 207] width 211 height 43
click at [612, 252] on div "ADENTRO" at bounding box center [620, 247] width 182 height 14
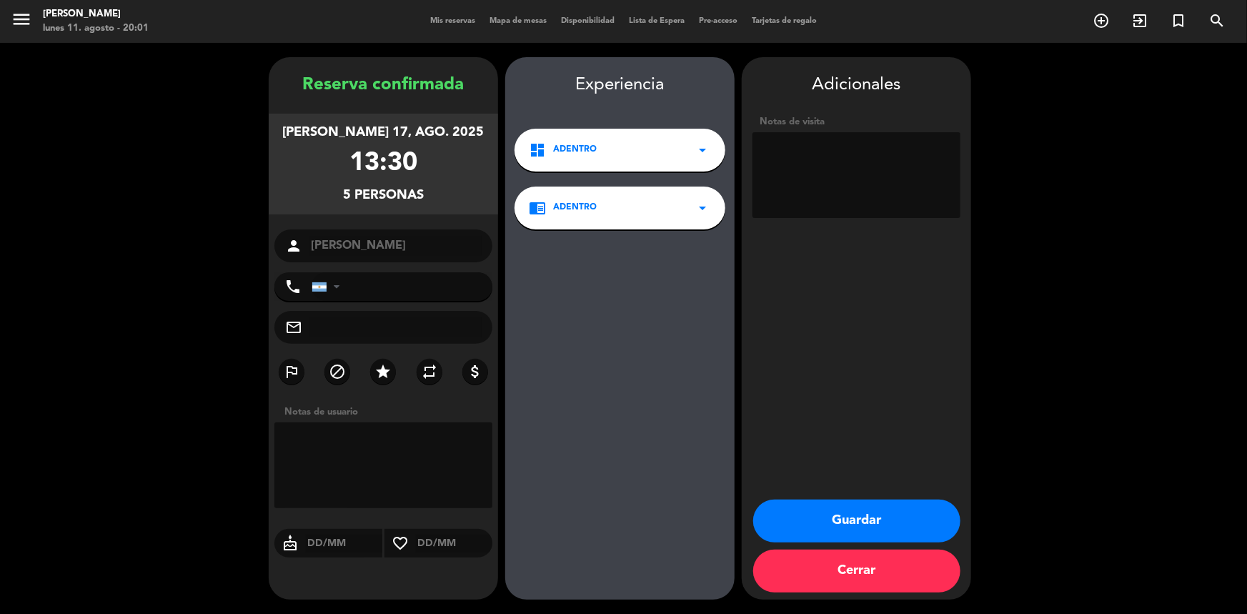
click at [869, 516] on button "Guardar" at bounding box center [856, 520] width 207 height 43
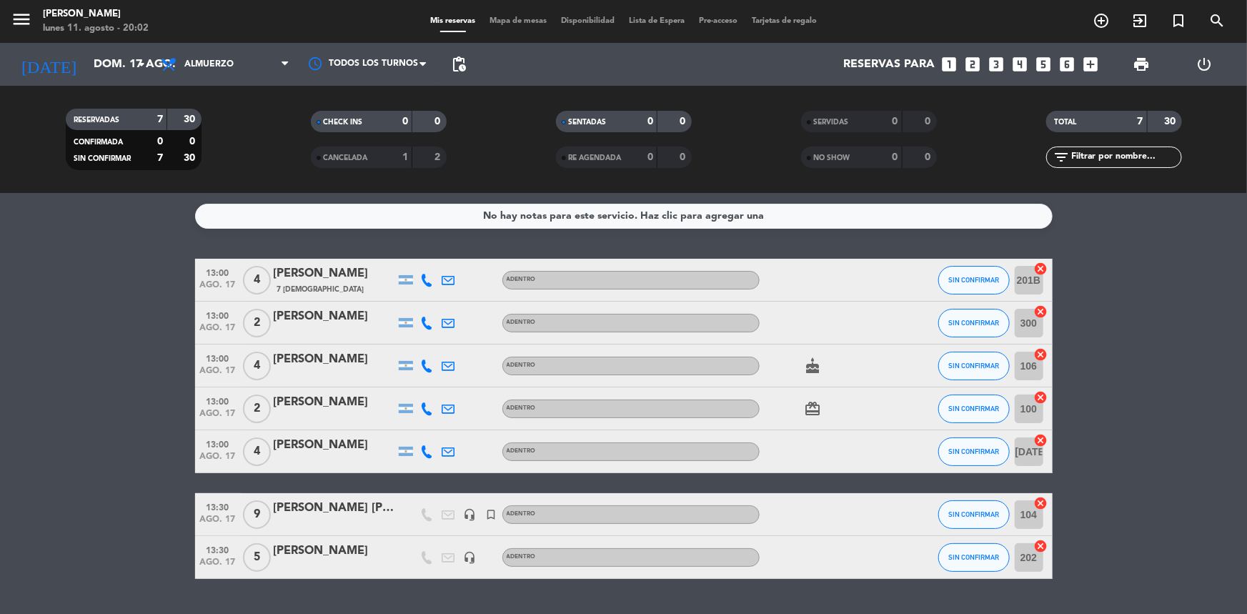
click at [335, 511] on div "[PERSON_NAME] [PERSON_NAME]" at bounding box center [334, 508] width 121 height 19
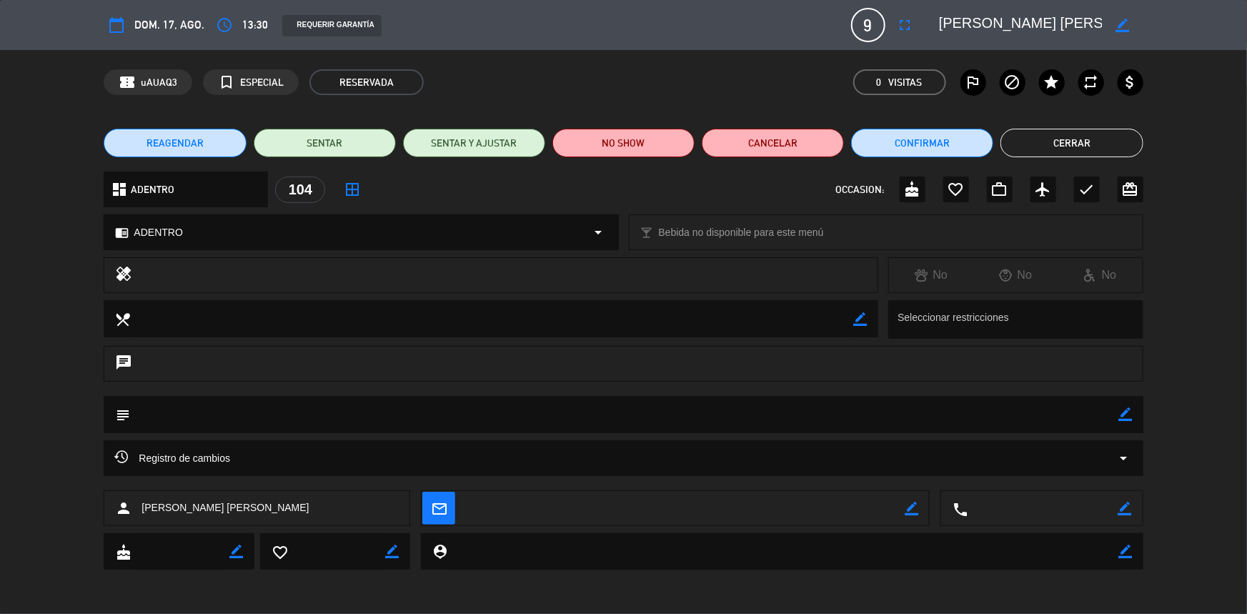
click at [1122, 24] on icon "border_color" at bounding box center [1122, 26] width 14 height 14
click at [1121, 24] on icon at bounding box center [1122, 26] width 14 height 14
click at [1128, 510] on icon "border_color" at bounding box center [1125, 508] width 14 height 14
paste textarea "54 9 11 3766-0064"
click at [1127, 506] on icon at bounding box center [1125, 508] width 14 height 14
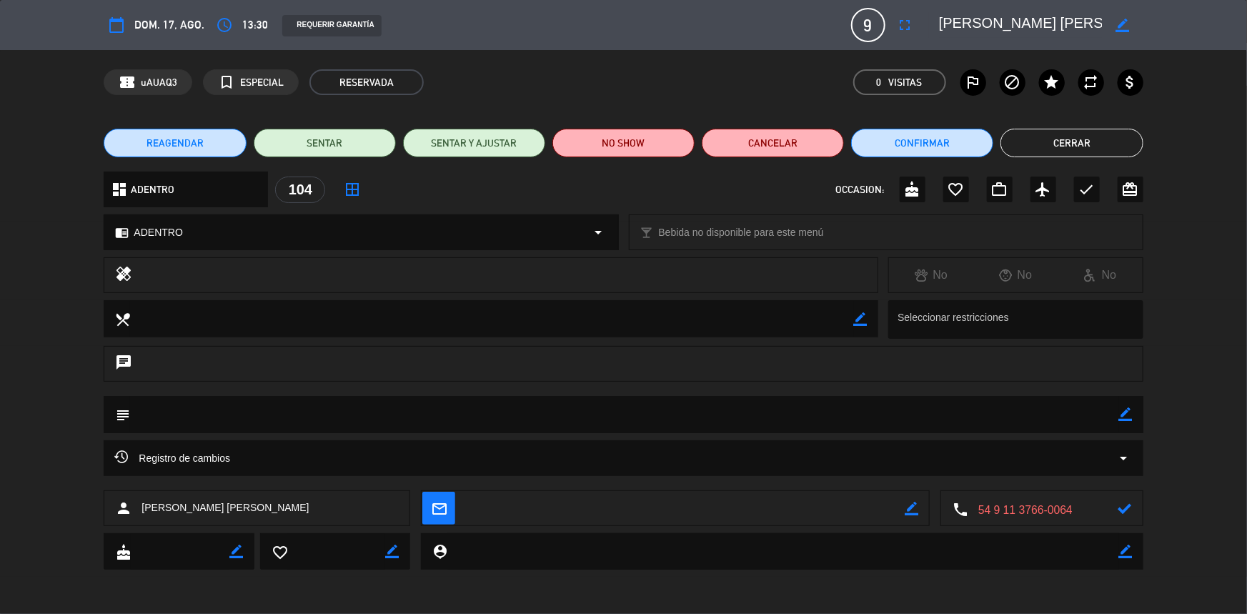
click at [1006, 506] on textarea at bounding box center [1042, 509] width 151 height 36
click at [1003, 507] on textarea at bounding box center [1042, 509] width 151 height 36
type textarea "[PHONE_NUMBER]"
click at [1127, 511] on icon at bounding box center [1125, 508] width 14 height 14
click at [1082, 126] on div "REAGENDAR SENTAR SENTAR Y AJUSTAR NO SHOW Cancelar Confirmar Cerrar" at bounding box center [623, 142] width 1247 height 57
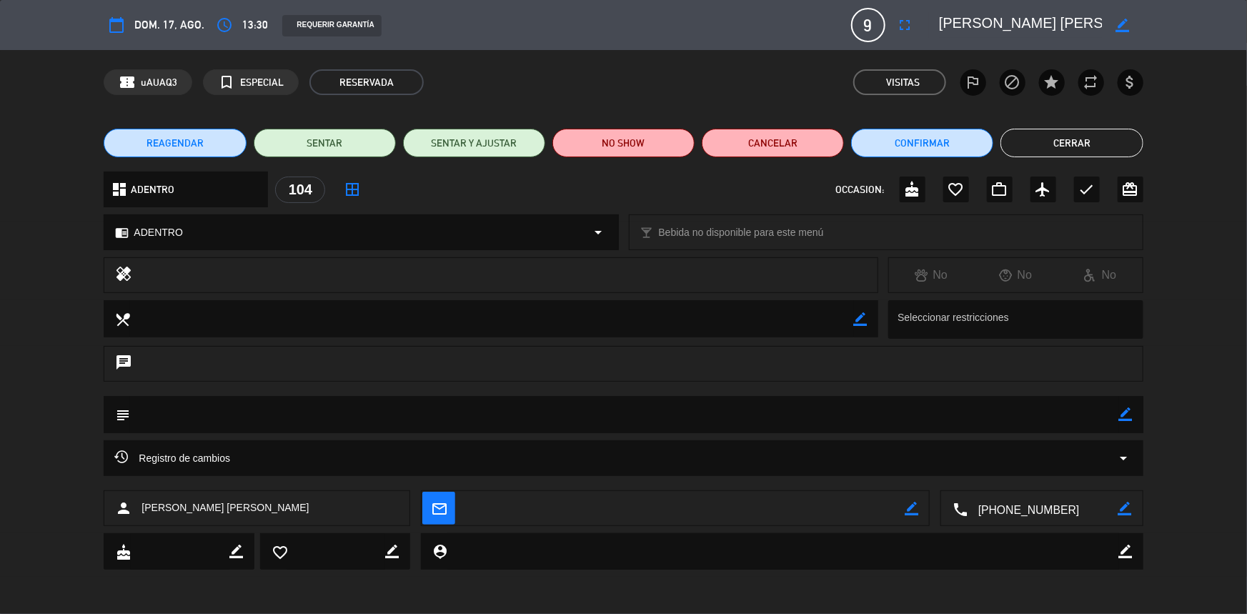
click at [1065, 141] on button "Cerrar" at bounding box center [1071, 143] width 142 height 29
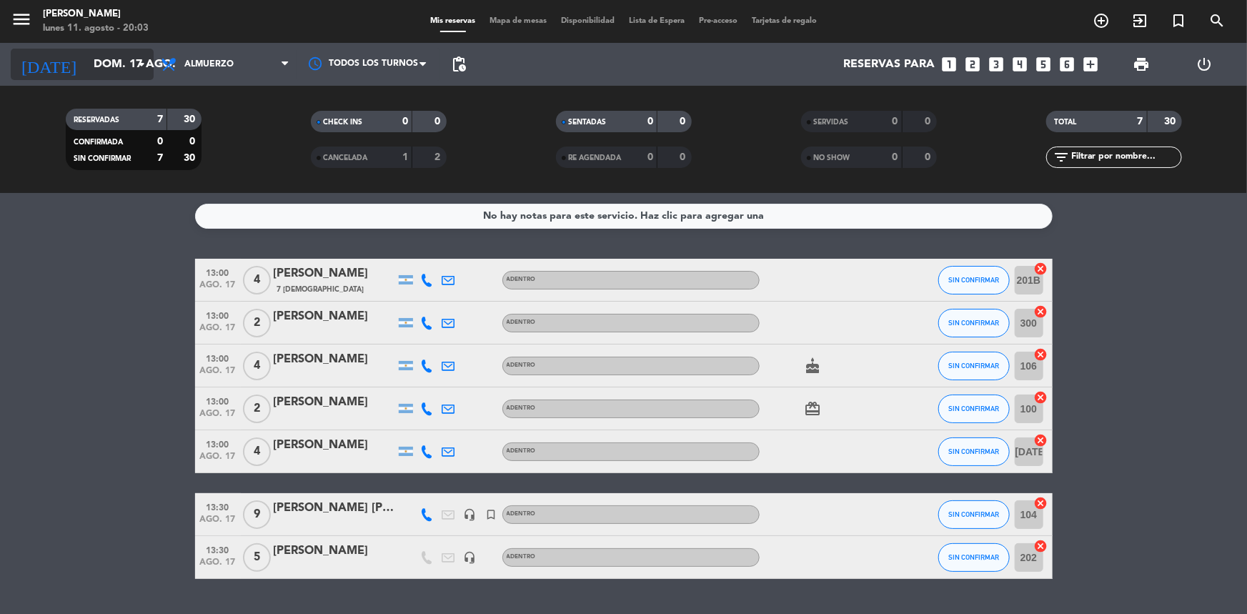
click at [86, 64] on input "dom. 17 ago." at bounding box center [161, 65] width 151 height 28
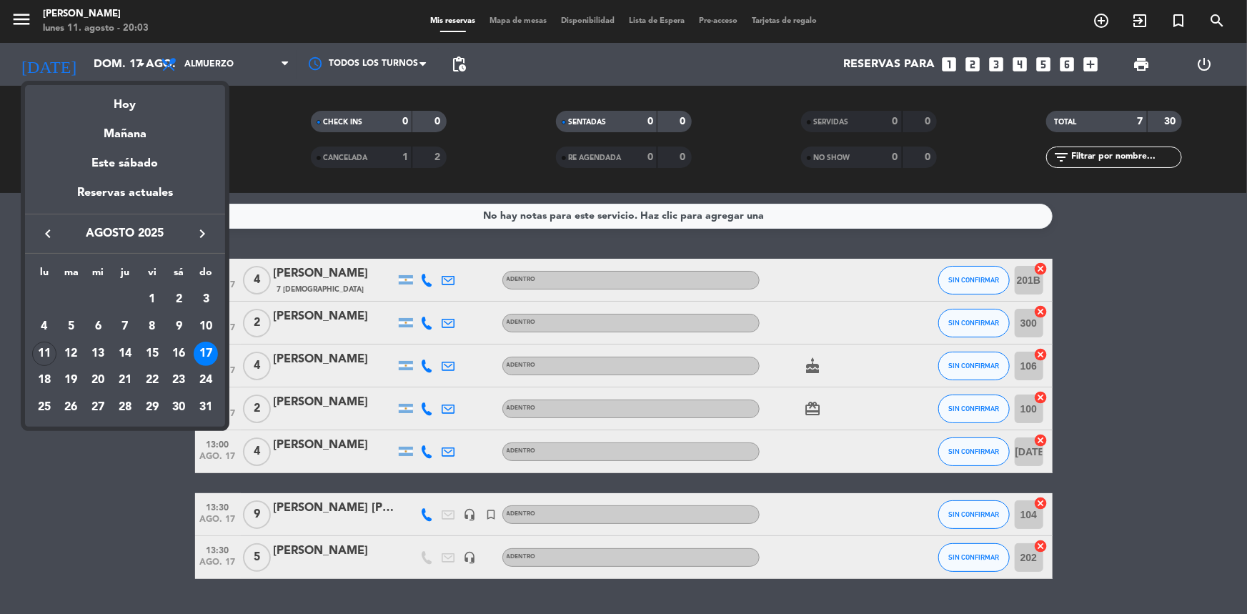
click at [73, 355] on div "12" at bounding box center [71, 353] width 24 height 24
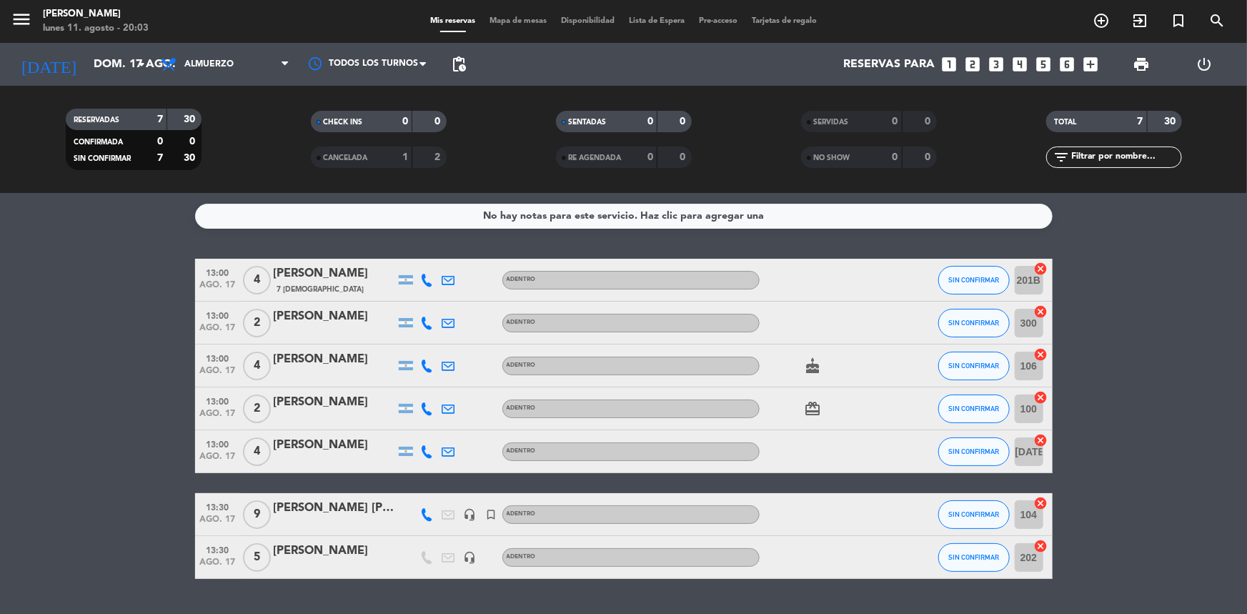
type input "[DATE] ago."
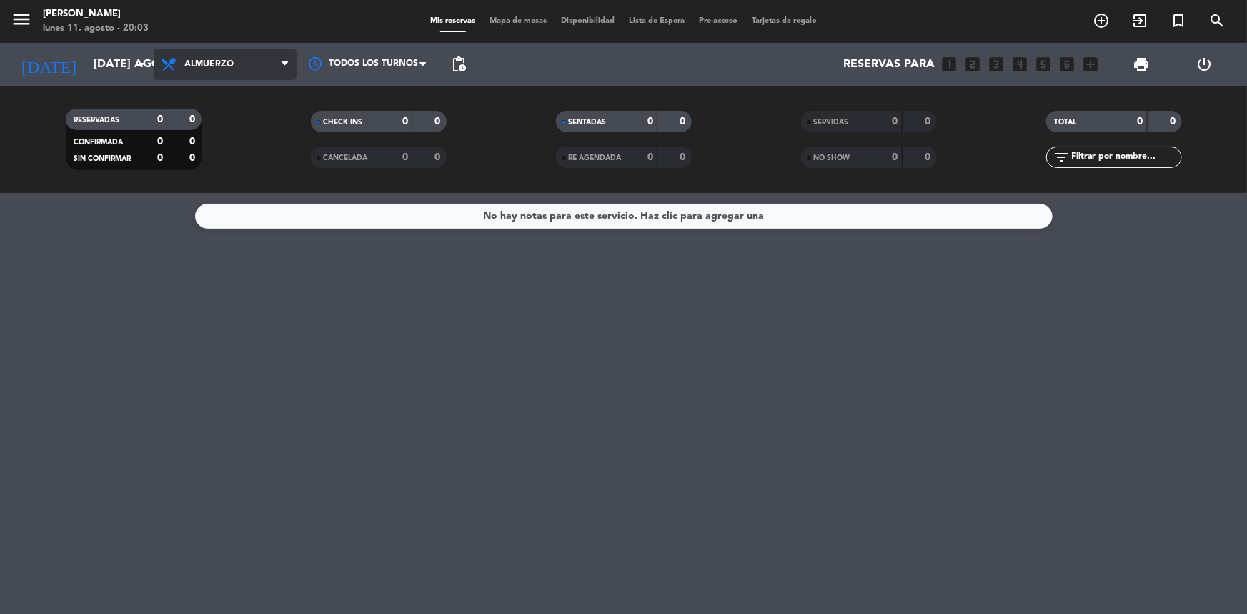
click at [245, 66] on span "Almuerzo" at bounding box center [225, 64] width 143 height 31
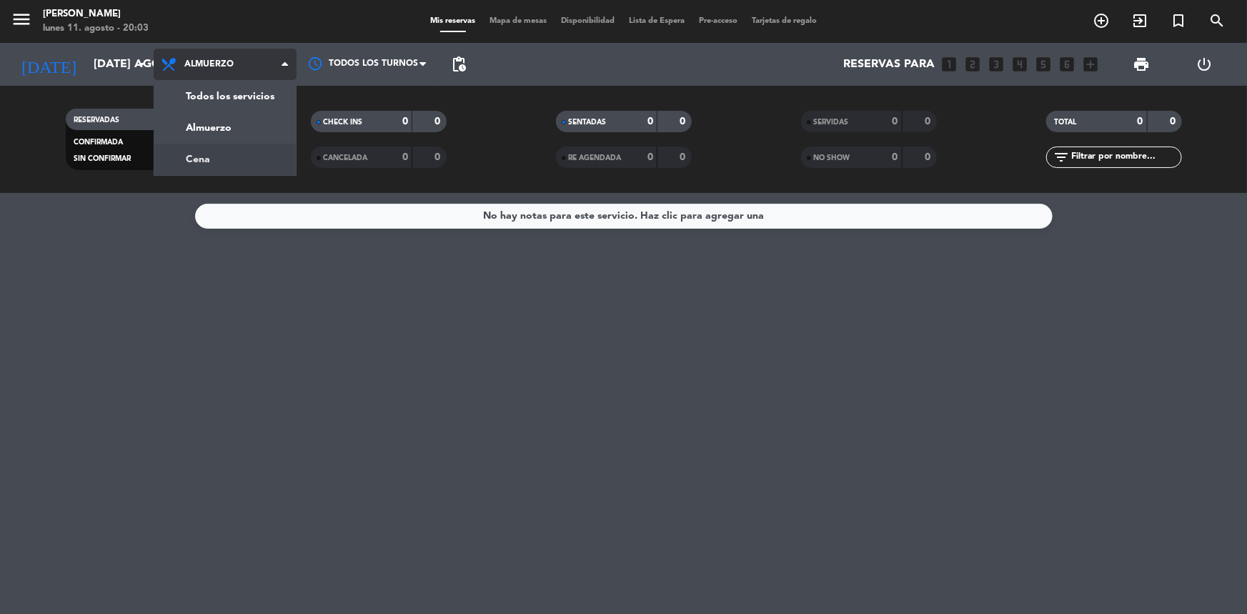
click at [243, 152] on div "menu Madre [PERSON_NAME] lunes 11. agosto - 20:03 Mis reservas Mapa de mesas Di…" at bounding box center [623, 96] width 1247 height 193
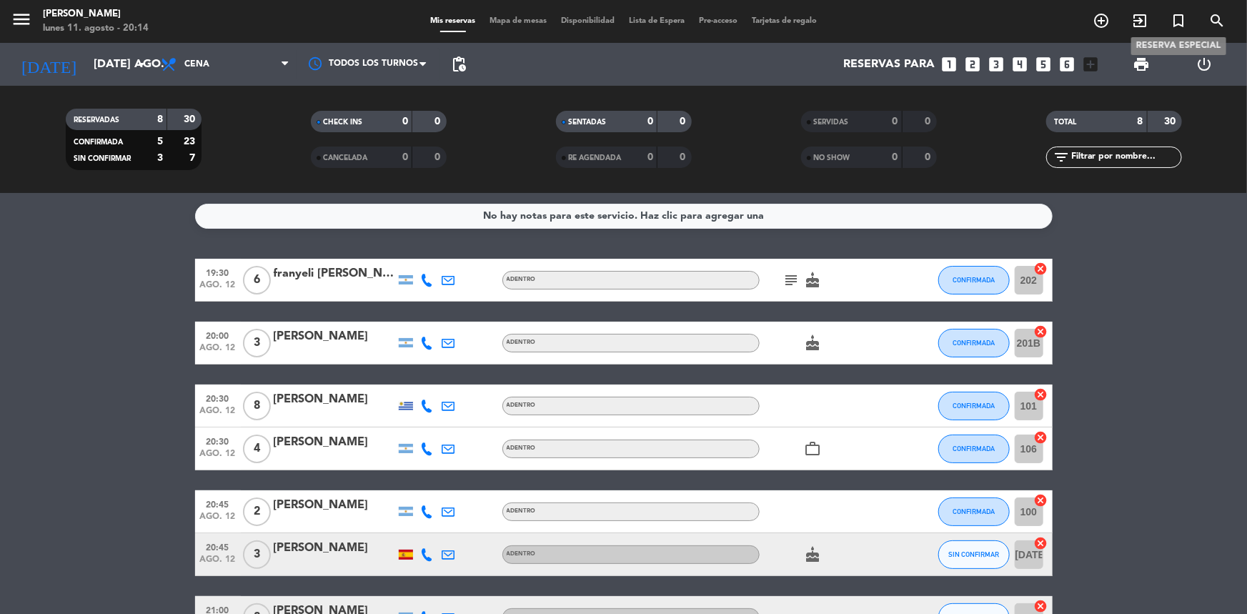
click at [1173, 24] on icon "turned_in_not" at bounding box center [1177, 20] width 17 height 17
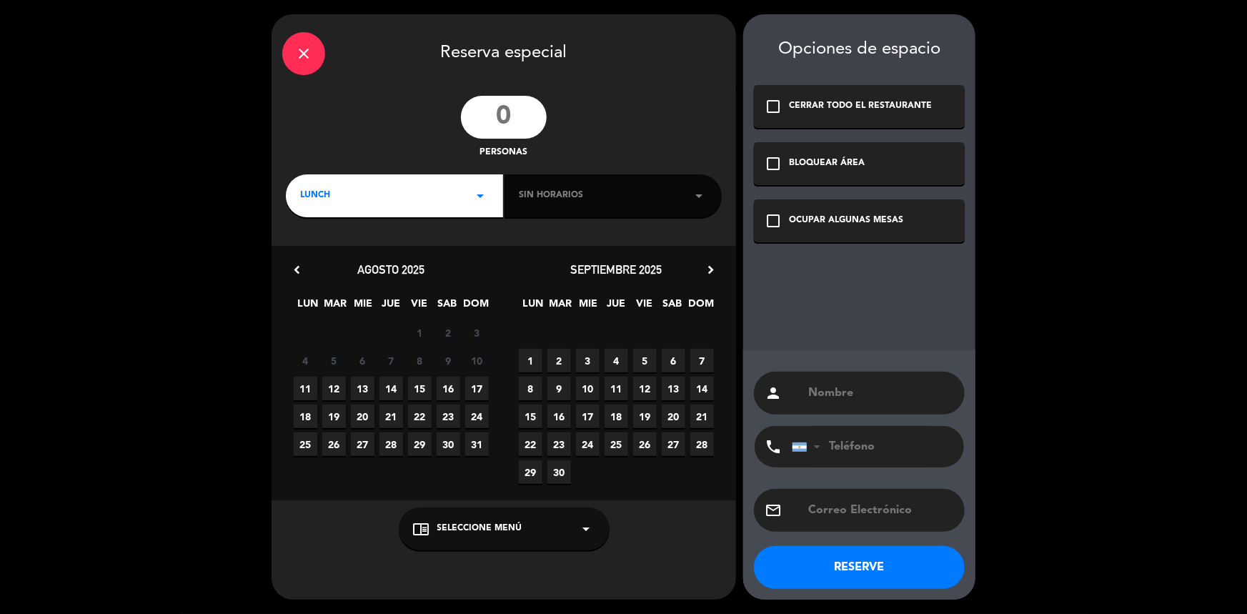
drag, startPoint x: 508, startPoint y: 107, endPoint x: 547, endPoint y: 107, distance: 39.3
click at [511, 107] on input "number" at bounding box center [504, 117] width 86 height 43
type input "6"
drag, startPoint x: 446, startPoint y: 187, endPoint x: 429, endPoint y: 204, distance: 24.2
click at [446, 188] on div "LUNCH arrow_drop_down" at bounding box center [394, 195] width 217 height 43
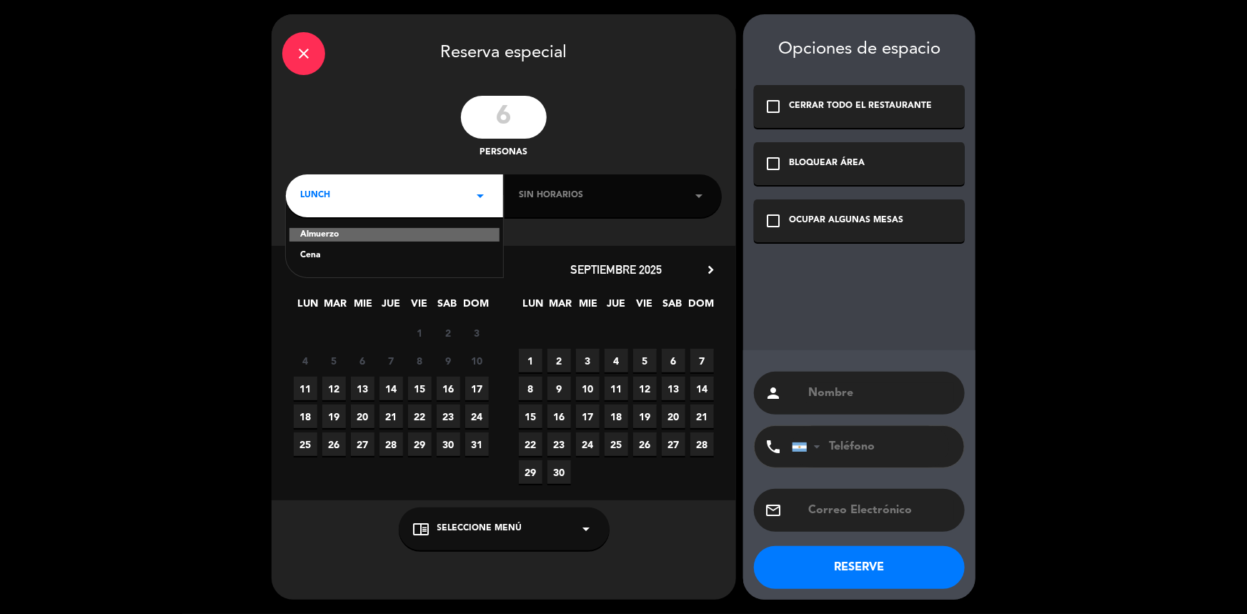
drag, startPoint x: 316, startPoint y: 251, endPoint x: 514, endPoint y: 210, distance: 202.0
click at [316, 251] on div "Cena" at bounding box center [394, 256] width 189 height 14
drag, startPoint x: 563, startPoint y: 191, endPoint x: 564, endPoint y: 205, distance: 14.4
click at [562, 191] on span "Sin horarios" at bounding box center [551, 196] width 64 height 14
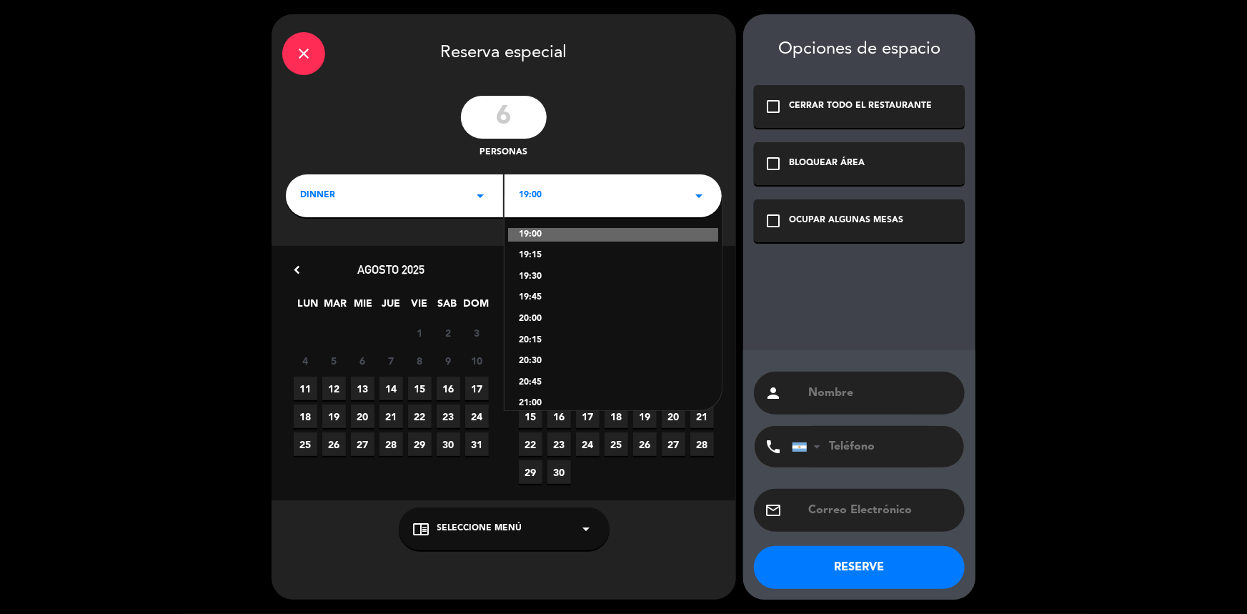
click at [536, 363] on div "20:30" at bounding box center [613, 361] width 189 height 14
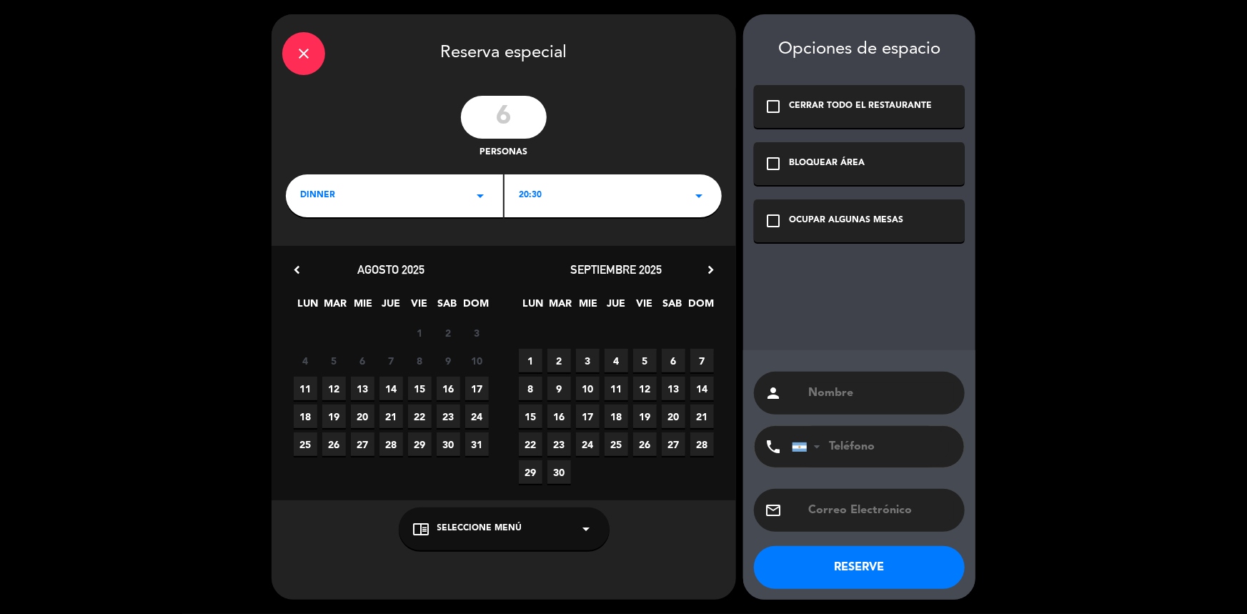
click at [774, 224] on icon "check_box_outline_blank" at bounding box center [772, 220] width 17 height 17
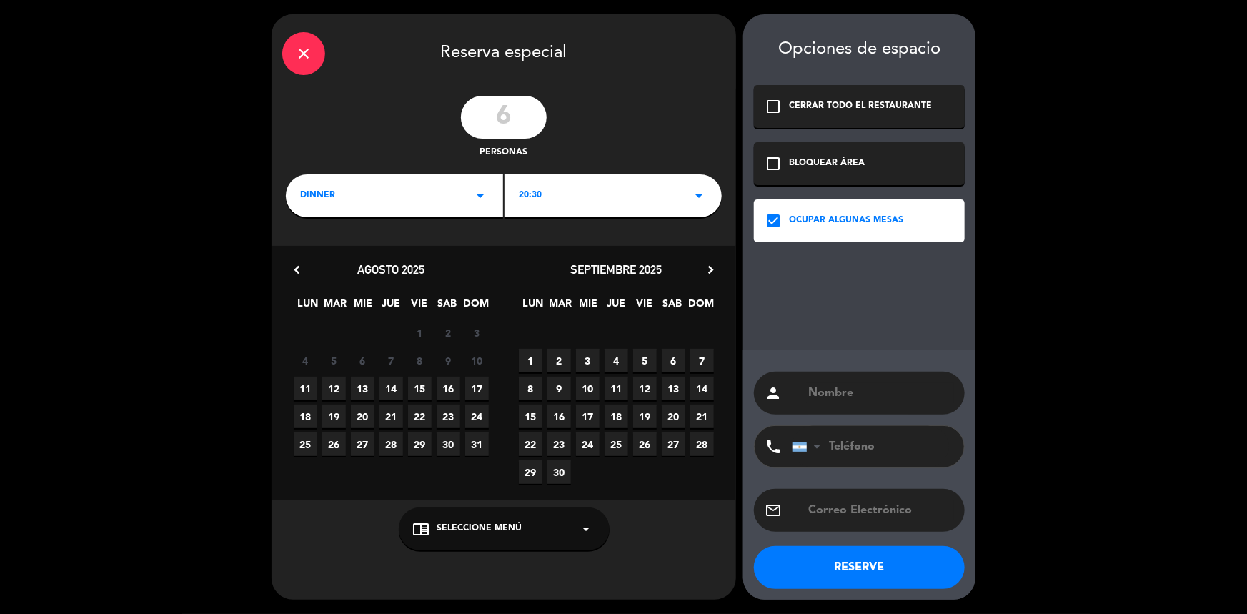
click at [863, 398] on input "text" at bounding box center [880, 393] width 147 height 20
type input "[PERSON_NAME]"
drag, startPoint x: 509, startPoint y: 538, endPoint x: 496, endPoint y: 507, distance: 33.3
click at [507, 537] on div "chrome_reader_mode Seleccione Menú arrow_drop_down" at bounding box center [504, 528] width 211 height 43
drag, startPoint x: 431, startPoint y: 467, endPoint x: 783, endPoint y: 541, distance: 359.9
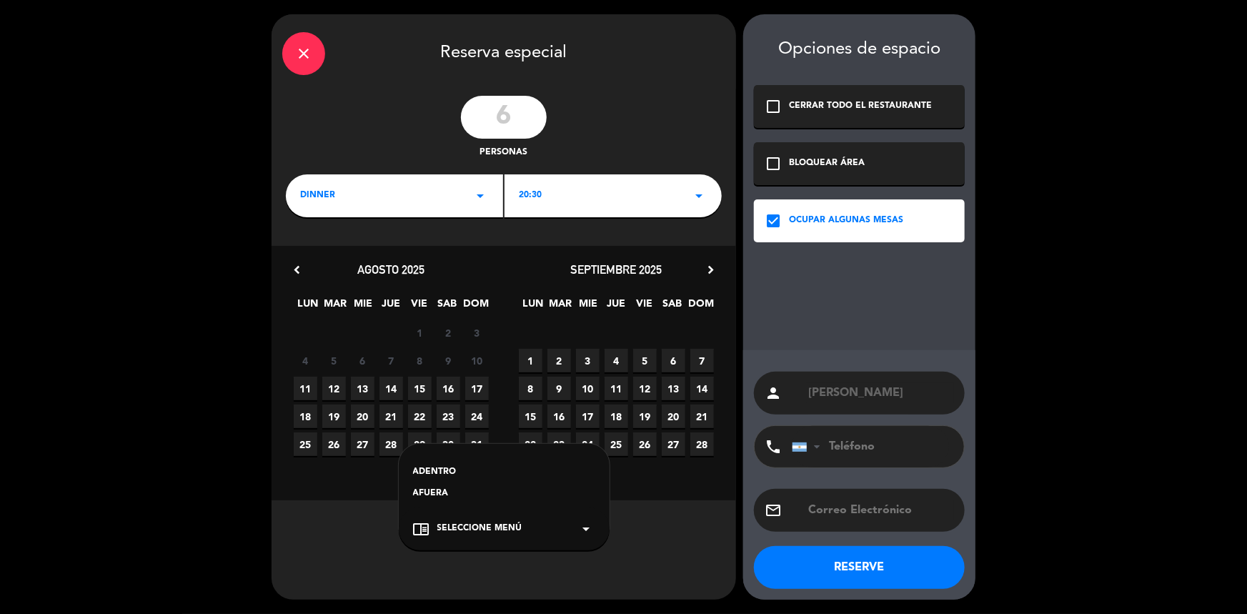
click at [432, 468] on div "ADENTRO" at bounding box center [504, 472] width 182 height 14
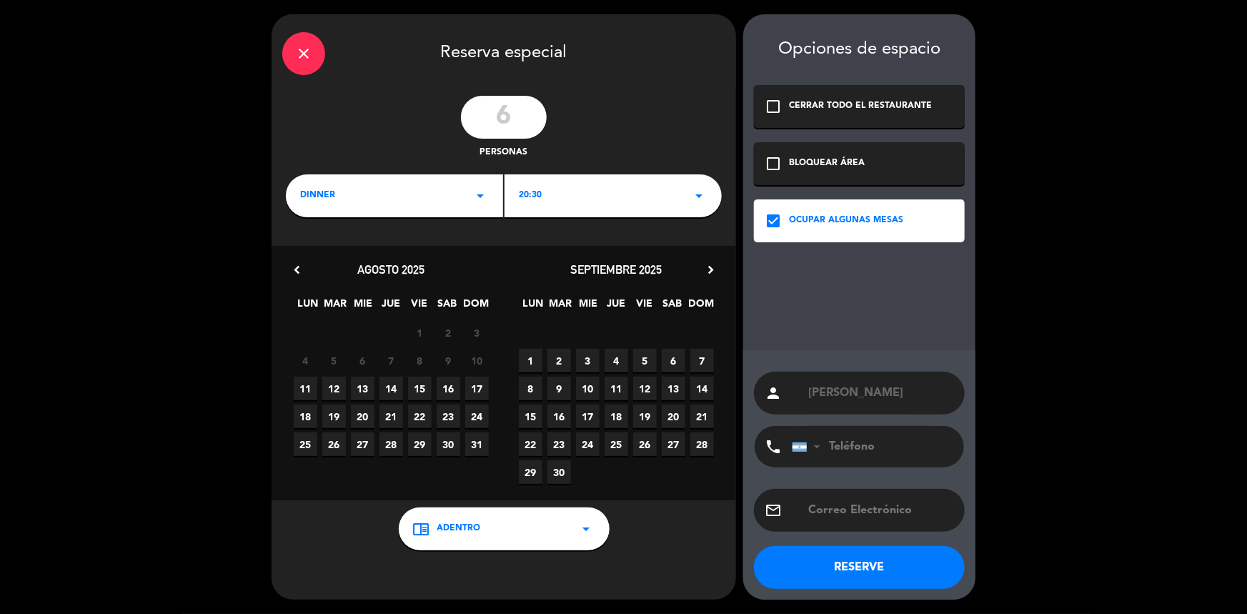
click at [894, 572] on button "RESERVE" at bounding box center [859, 567] width 211 height 43
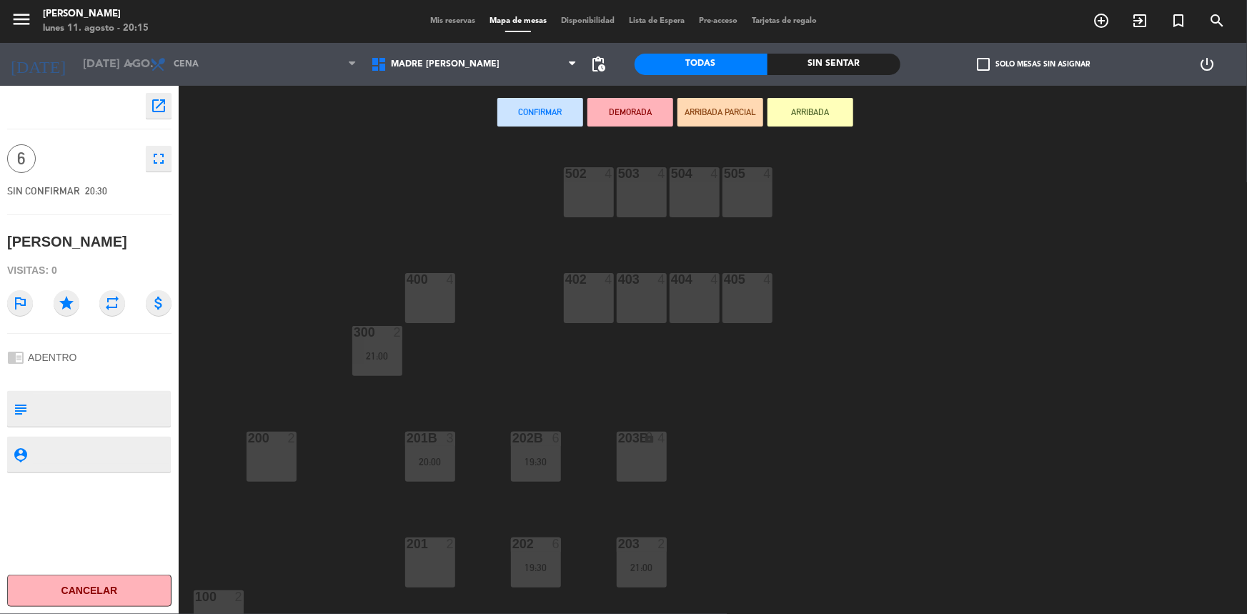
scroll to position [341, 0]
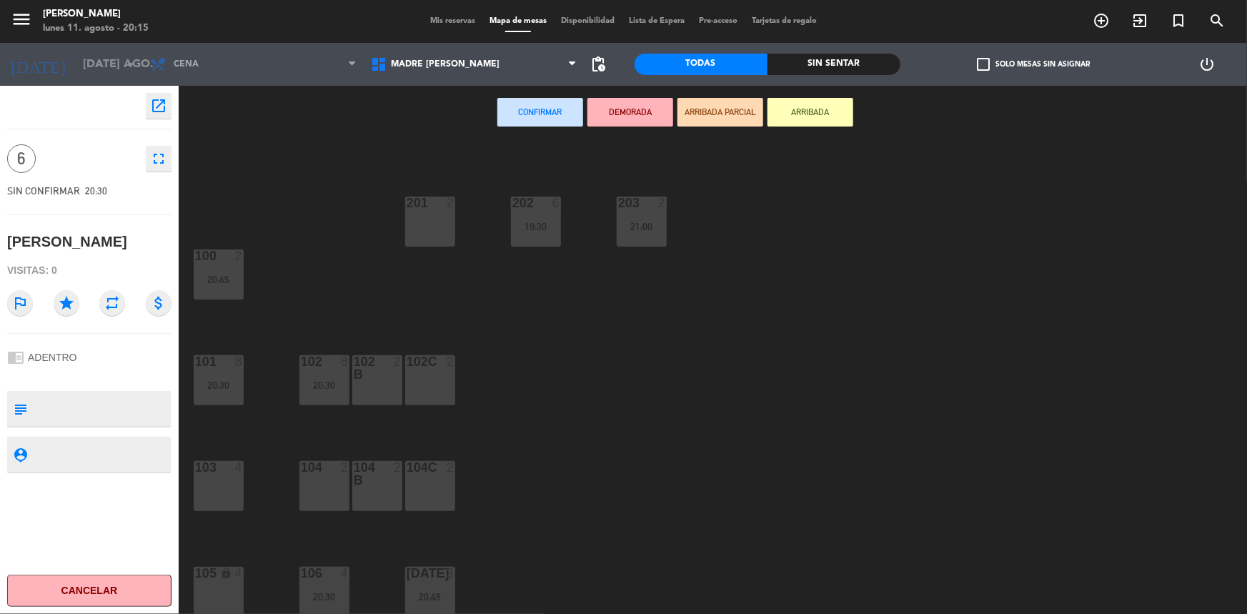
drag, startPoint x: 416, startPoint y: 501, endPoint x: 394, endPoint y: 500, distance: 21.5
click at [409, 503] on div "104C 2" at bounding box center [430, 486] width 50 height 50
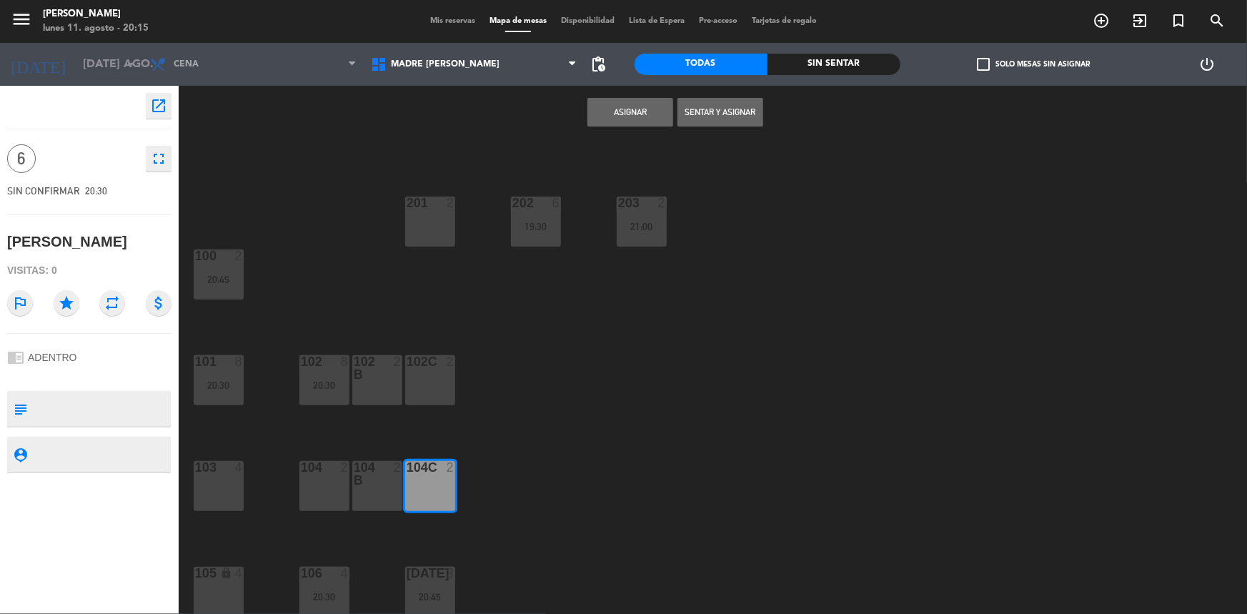
drag, startPoint x: 383, startPoint y: 496, endPoint x: 343, endPoint y: 493, distance: 40.2
click at [379, 496] on div "104 B 2" at bounding box center [377, 486] width 50 height 50
click at [331, 492] on div "104 2" at bounding box center [324, 486] width 50 height 50
click at [621, 119] on button "Asignar" at bounding box center [630, 112] width 86 height 29
